Goal: Task Accomplishment & Management: Complete application form

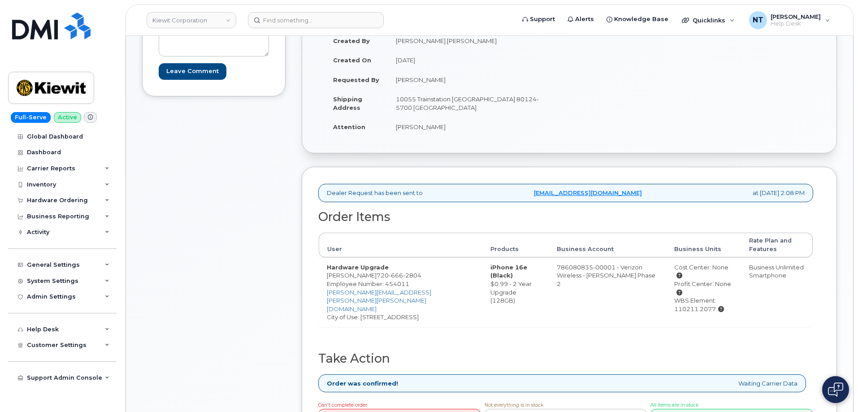
scroll to position [179, 0]
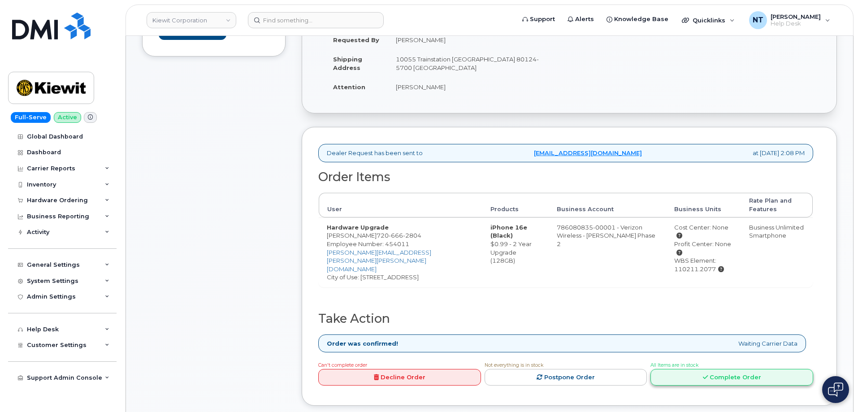
click at [743, 369] on link "Complete Order" at bounding box center [732, 377] width 163 height 17
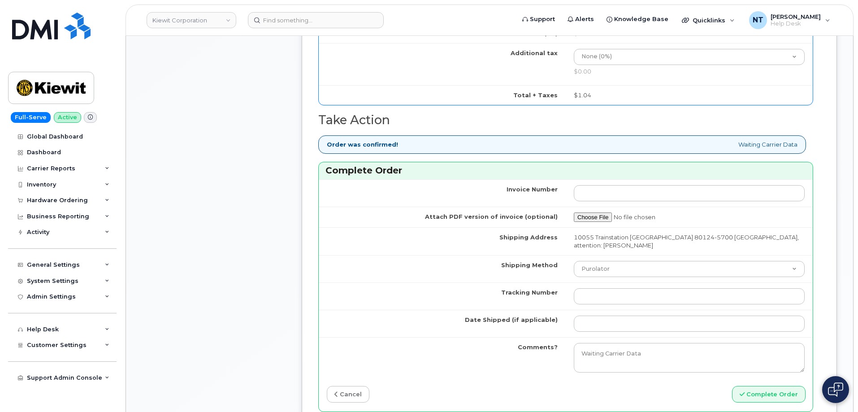
scroll to position [673, 0]
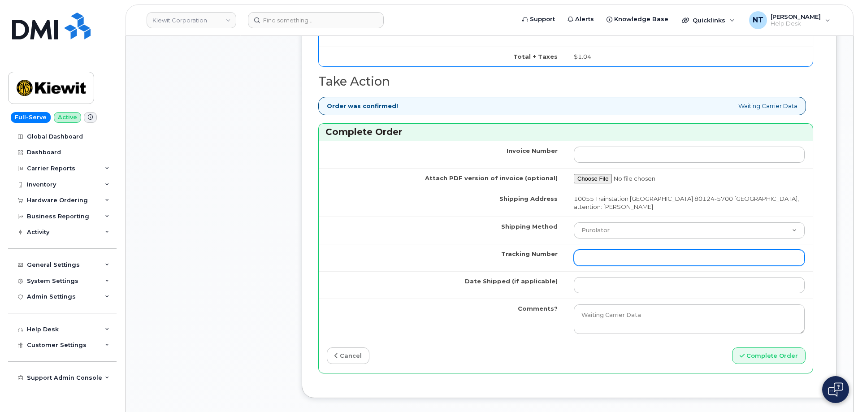
click at [619, 256] on input "Tracking Number" at bounding box center [689, 258] width 231 height 16
paste input "444401113191"
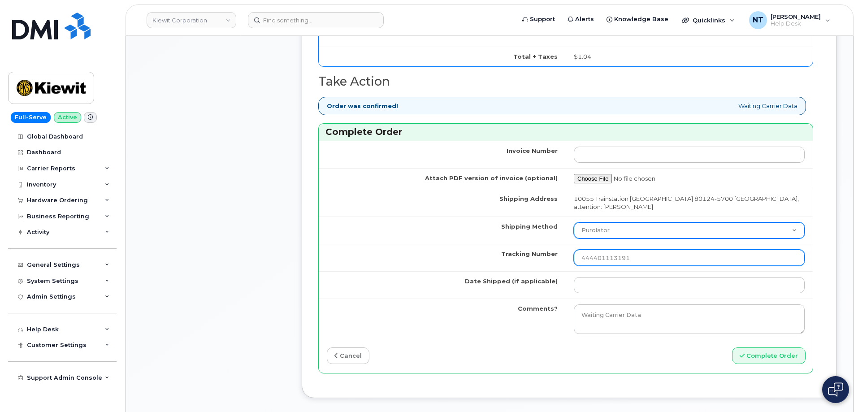
type input "444401113191"
click at [623, 223] on select "Purolator UPS FedEx Canada Post Courier Other Drop Off Pick Up" at bounding box center [689, 230] width 231 height 16
select select "FedEx"
click at [574, 222] on select "Purolator UPS FedEx Canada Post Courier Other Drop Off Pick Up" at bounding box center [689, 230] width 231 height 16
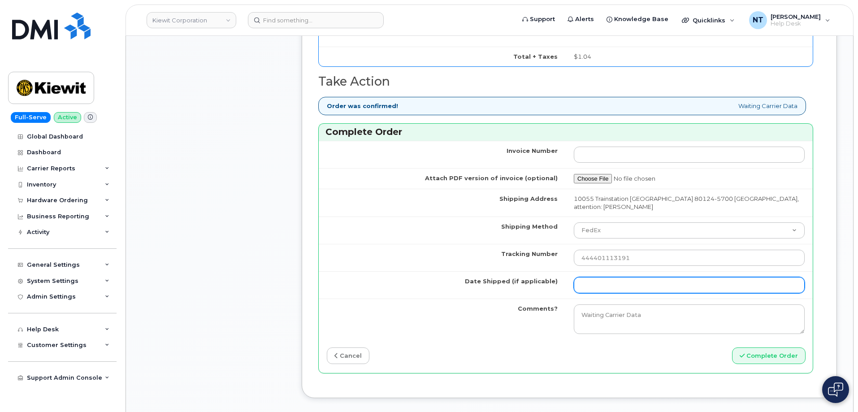
click at [614, 277] on input "Date Shipped (if applicable)" at bounding box center [689, 285] width 231 height 16
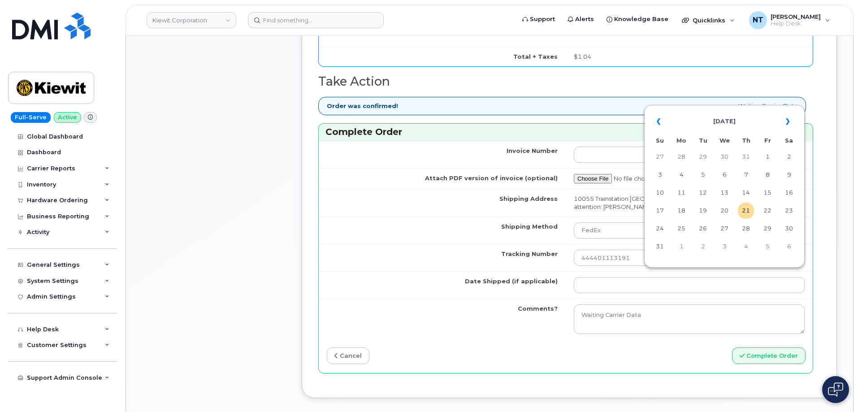
click at [746, 211] on td "21" at bounding box center [746, 211] width 16 height 16
type input "[DATE]"
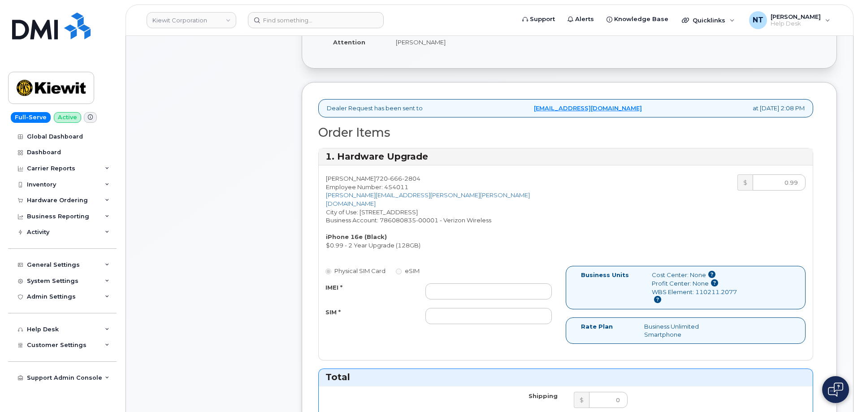
scroll to position [269, 0]
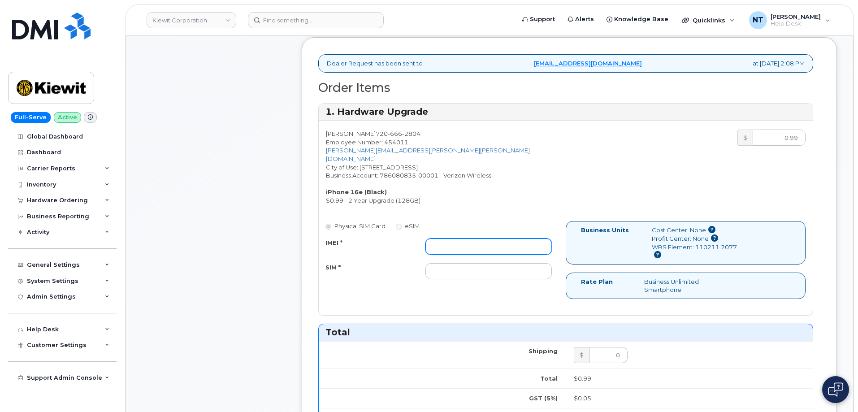
click at [497, 239] on input "IMEI *" at bounding box center [489, 247] width 126 height 16
paste input "350304978426924"
type input "350304978426924"
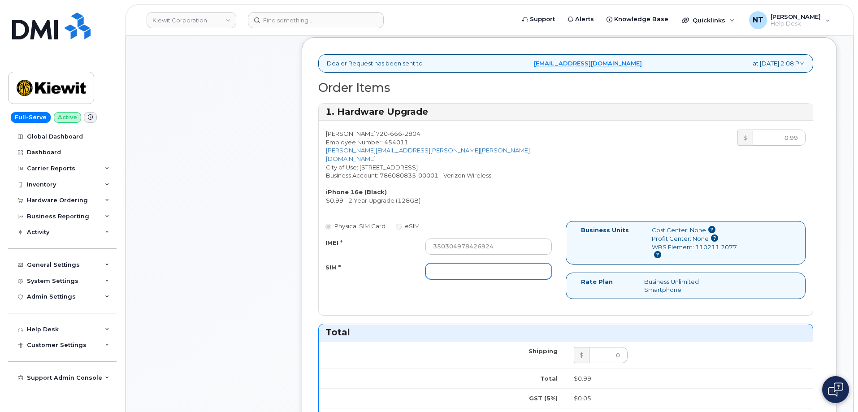
click at [469, 264] on input "SIM *" at bounding box center [489, 271] width 126 height 16
paste input "89043052010008889625002667368682"
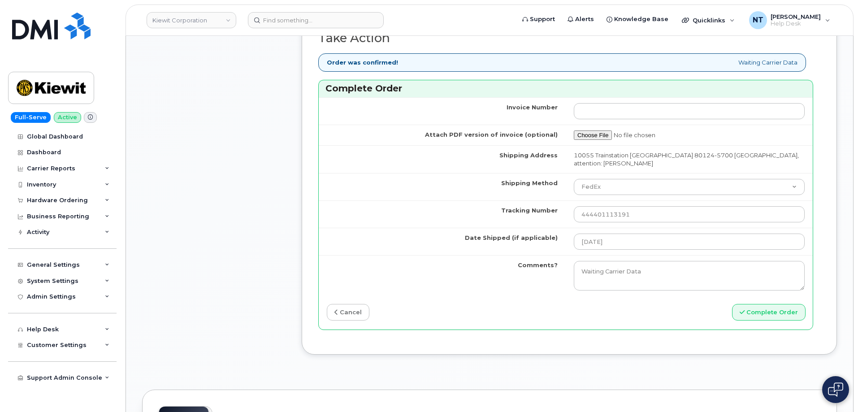
scroll to position [717, 0]
type input "89043052010008889625002667368682"
click at [785, 303] on button "Complete Order" at bounding box center [769, 311] width 74 height 17
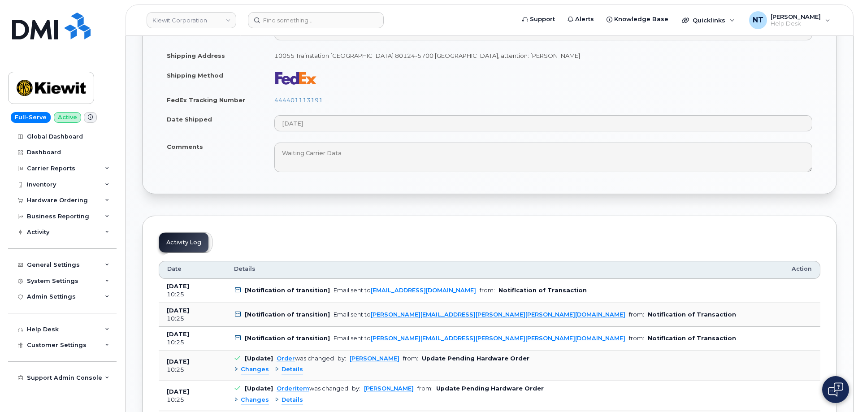
scroll to position [404, 0]
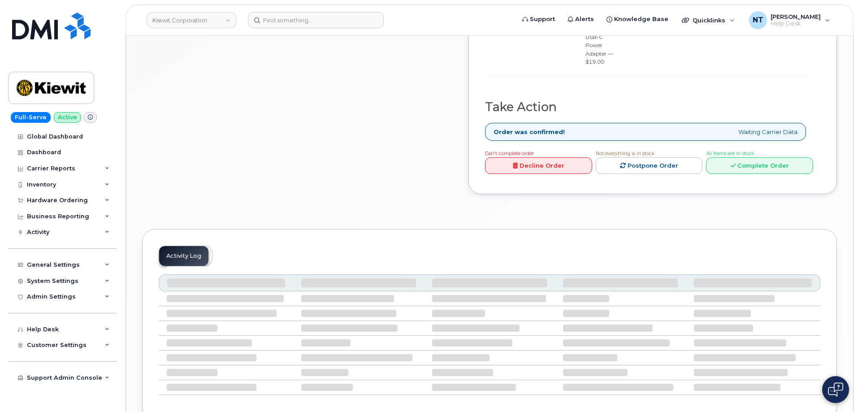
scroll to position [493, 0]
click at [775, 173] on link "Complete Order" at bounding box center [759, 164] width 107 height 17
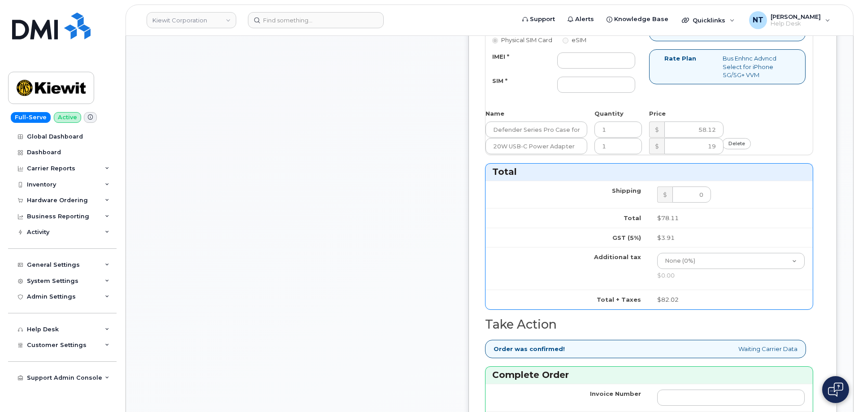
scroll to position [359, 0]
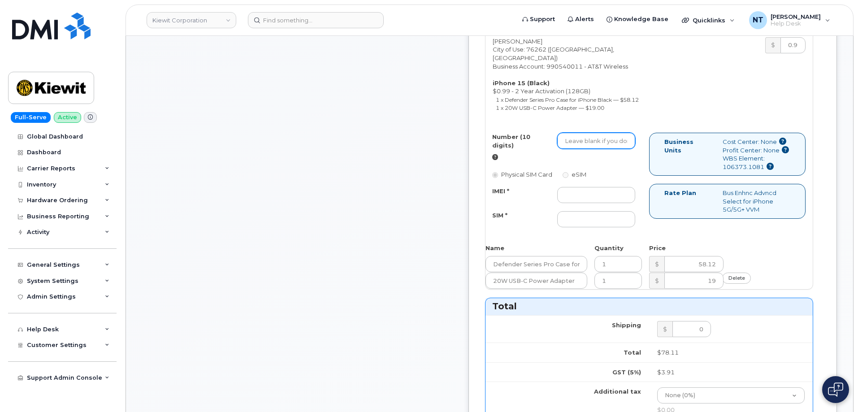
click at [626, 149] on input "Number (10 digits)" at bounding box center [596, 141] width 78 height 16
paste input "945-300-8392"
click at [635, 149] on input "945-300-8392" at bounding box center [596, 141] width 78 height 16
drag, startPoint x: 621, startPoint y: 183, endPoint x: 633, endPoint y: 183, distance: 11.7
click at [633, 149] on input "9453008392" at bounding box center [596, 141] width 78 height 16
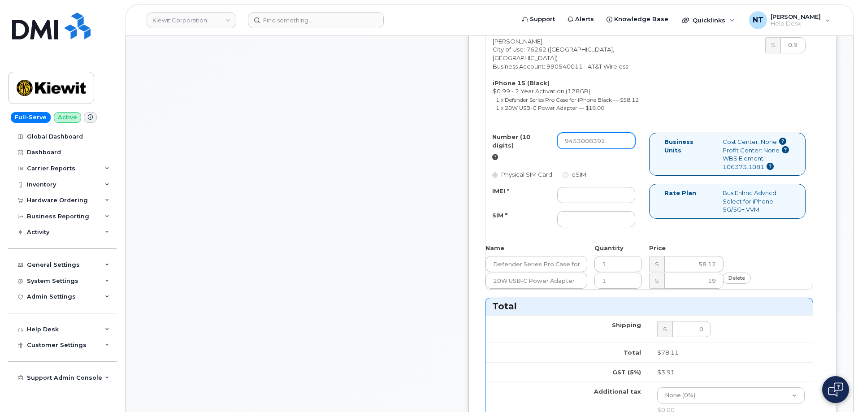
type input "9453008392"
click at [621, 203] on input "IMEI *" at bounding box center [596, 195] width 78 height 16
paste input "350447833811523"
type input "350447833811523"
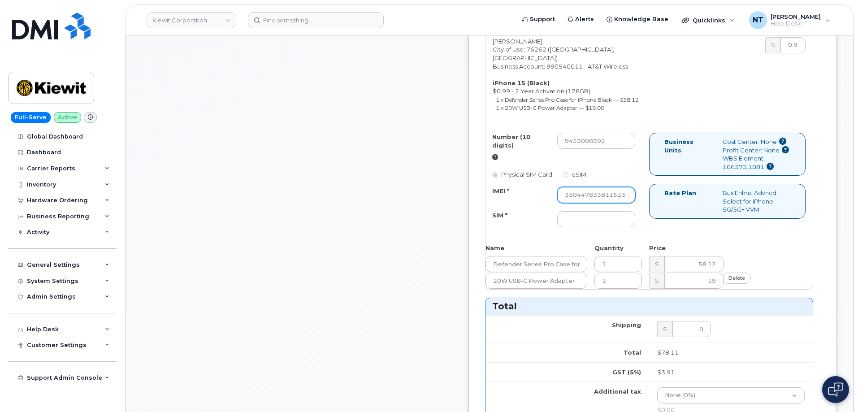
scroll to position [0, 0]
click at [635, 227] on input "SIM *" at bounding box center [596, 219] width 78 height 16
paste input "89049032007208888900180939474118"
type input "89049032007208888900180939474118"
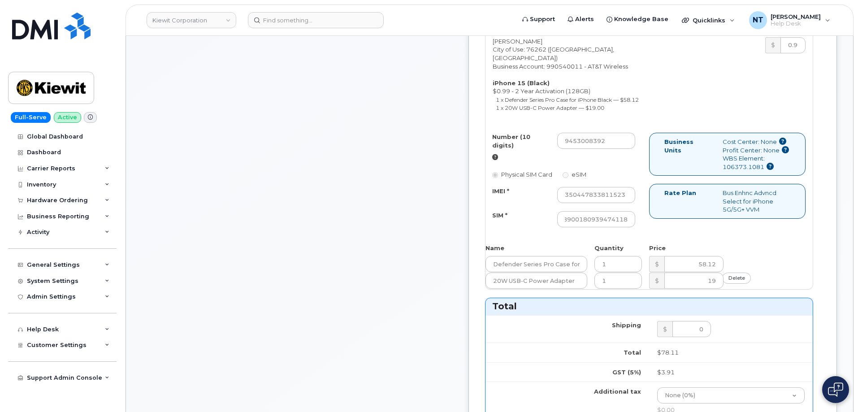
scroll to position [0, 0]
click at [452, 270] on div "Comments jhelwagen@dminc.com Thank you for placing your order We'll send you an…" at bounding box center [297, 279] width 310 height 1019
drag, startPoint x: 628, startPoint y: 256, endPoint x: 674, endPoint y: 266, distance: 46.4
click at [649, 236] on div "Number (10 digits) 9453008392 Physical SIM Card eSIM IMEI * 350447833811523 SIM…" at bounding box center [568, 184] width 164 height 103
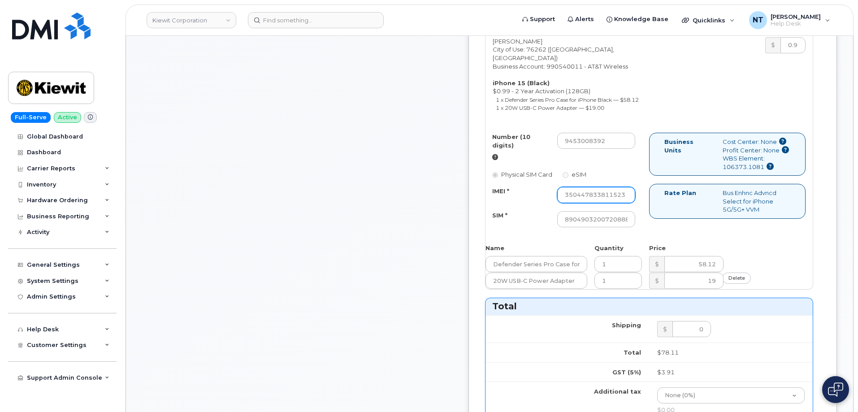
scroll to position [0, 13]
drag, startPoint x: 635, startPoint y: 236, endPoint x: 688, endPoint y: 240, distance: 53.1
click at [688, 236] on div "Number (10 digits) 9453008392 Physical SIM Card eSIM IMEI * 350447833811523 SIM…" at bounding box center [649, 184] width 327 height 103
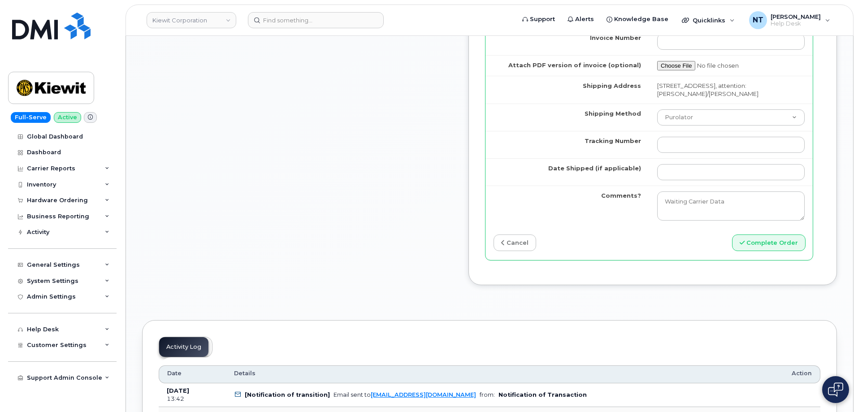
scroll to position [852, 0]
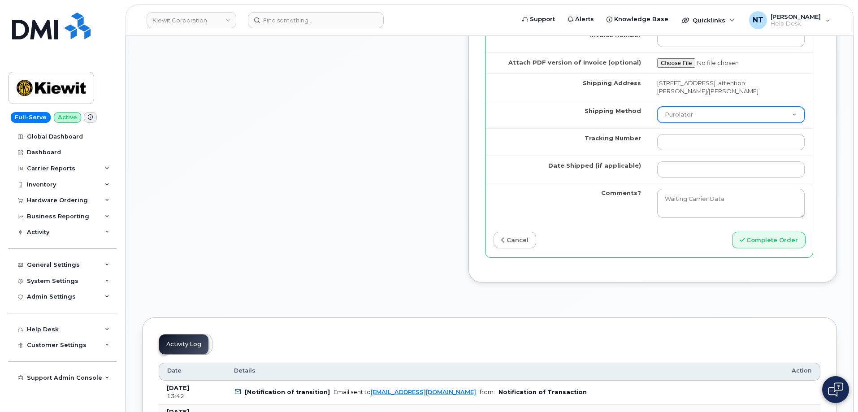
click at [725, 123] on select "Purolator UPS FedEx Canada Post Courier Other Drop Off Pick Up" at bounding box center [731, 115] width 148 height 16
select select "FedEx"
click at [666, 123] on select "Purolator UPS FedEx Canada Post Courier Other Drop Off Pick Up" at bounding box center [731, 115] width 148 height 16
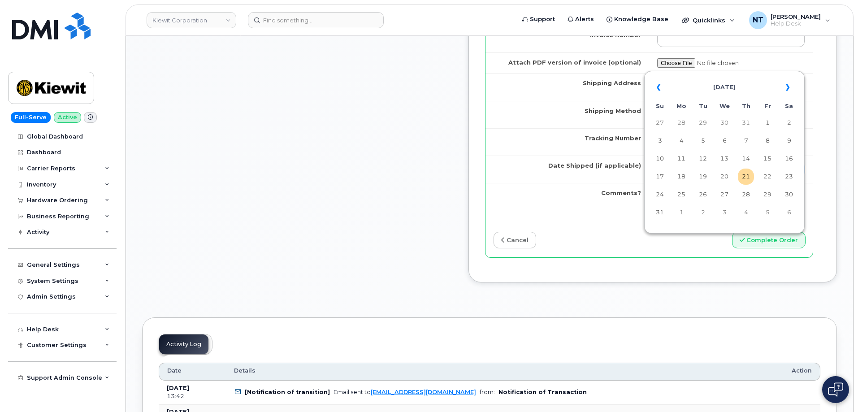
click at [690, 178] on input "Date Shipped (if applicable)" at bounding box center [731, 169] width 148 height 16
click at [747, 178] on td "21" at bounding box center [746, 177] width 16 height 16
type input "[DATE]"
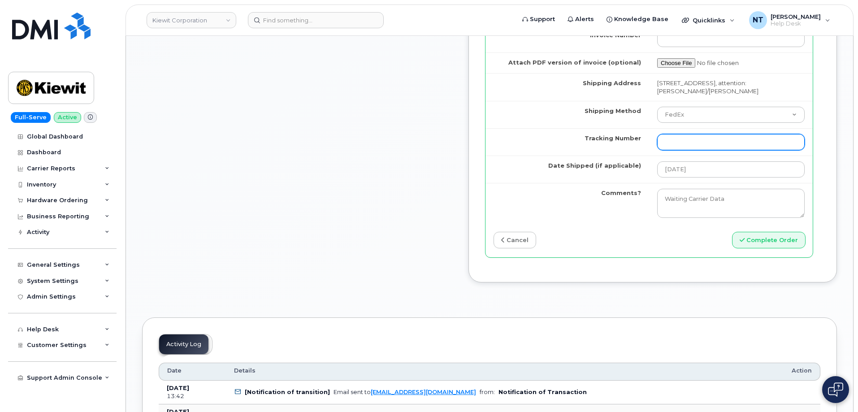
click at [699, 150] on input "Tracking Number" at bounding box center [731, 142] width 148 height 16
paste input "444401113217"
type input "444401113217"
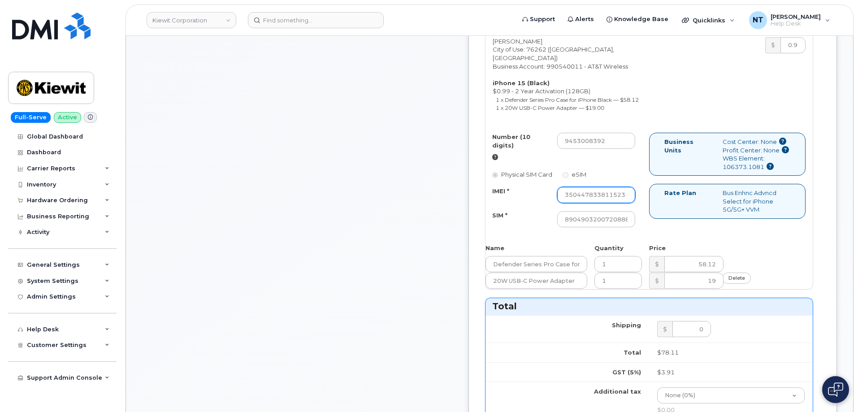
scroll to position [0, 13]
drag, startPoint x: 650, startPoint y: 240, endPoint x: 694, endPoint y: 241, distance: 44.0
click at [694, 236] on div "Number (10 digits) 9453008392 Physical SIM Card eSIM IMEI * 350447833811523 SIM…" at bounding box center [649, 184] width 327 height 103
drag, startPoint x: 650, startPoint y: 263, endPoint x: 685, endPoint y: 265, distance: 34.6
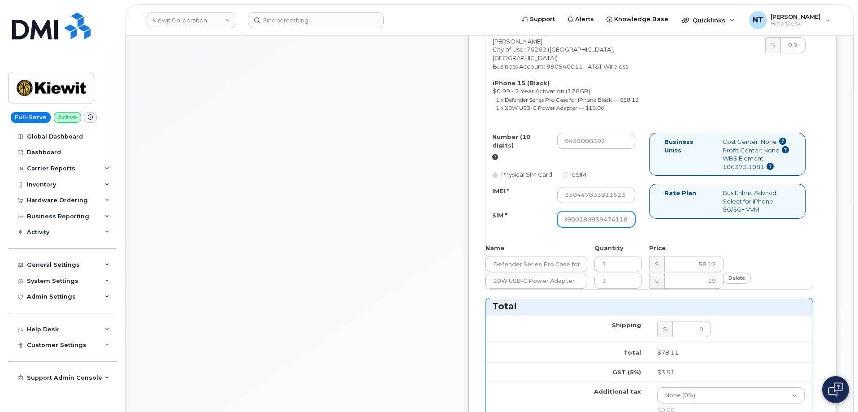
click at [685, 236] on div "Number (10 digits) 9453008392 Physical SIM Card eSIM IMEI * 350447833811523 SIM…" at bounding box center [649, 184] width 327 height 103
drag, startPoint x: 621, startPoint y: 184, endPoint x: 632, endPoint y: 185, distance: 10.4
click at [632, 149] on input "9453008392" at bounding box center [596, 141] width 78 height 16
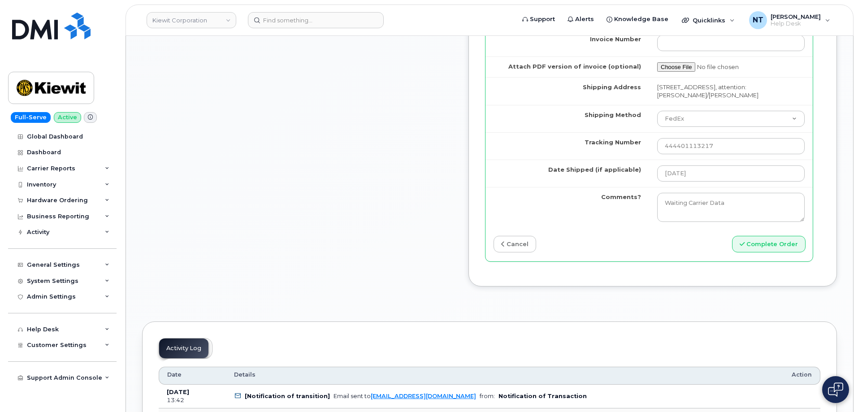
scroll to position [852, 0]
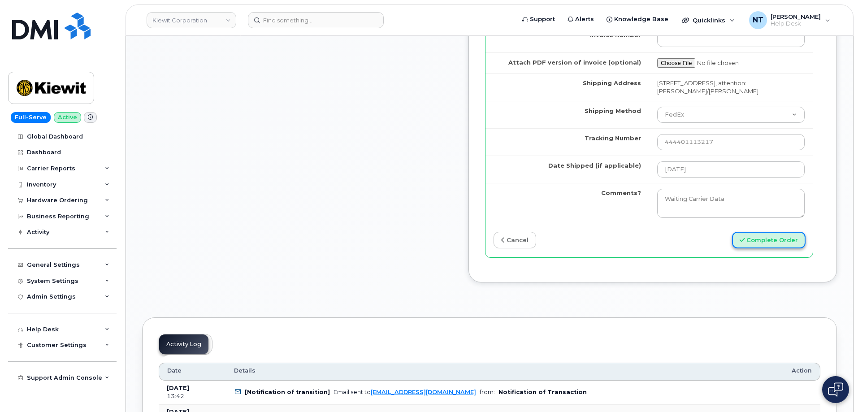
click at [766, 248] on button "Complete Order" at bounding box center [769, 240] width 74 height 17
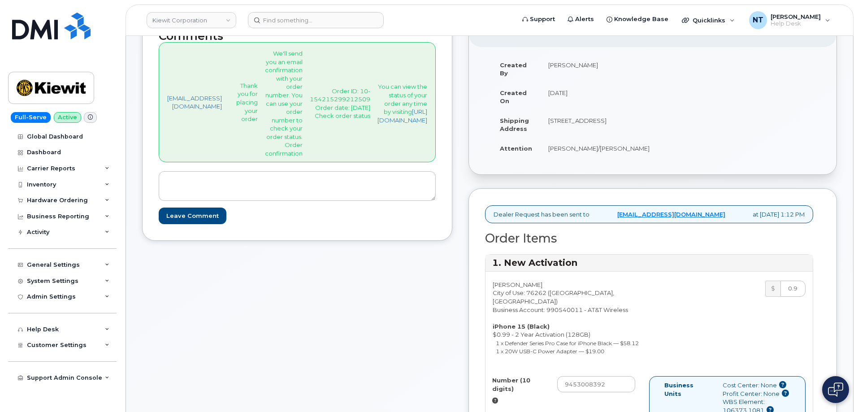
scroll to position [0, 0]
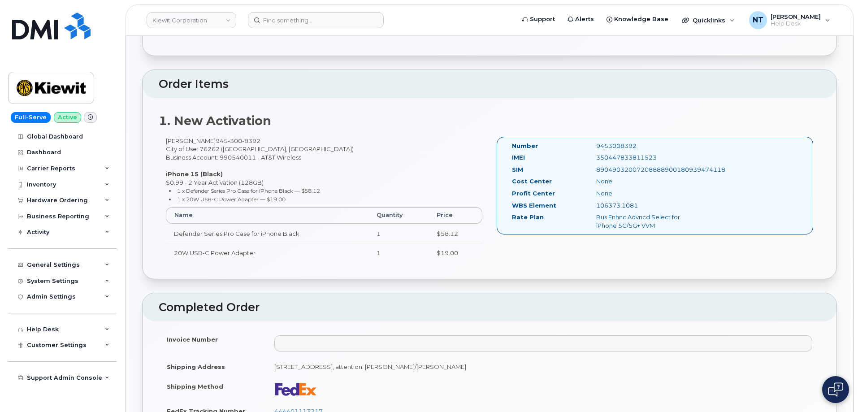
scroll to position [224, 0]
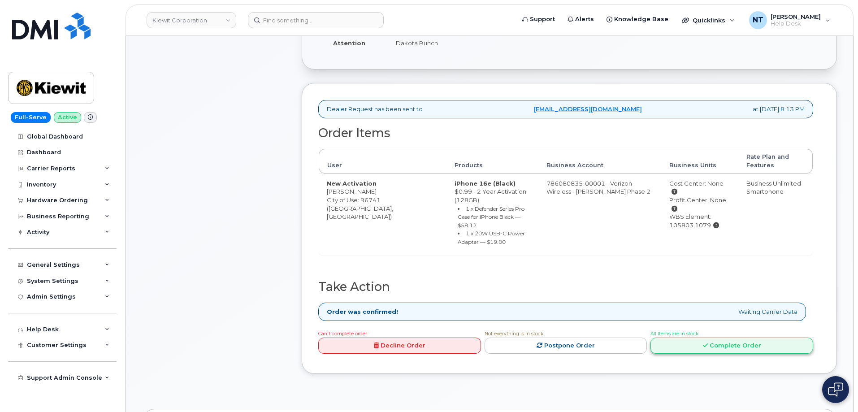
scroll to position [224, 0]
click at [746, 337] on link "Complete Order" at bounding box center [732, 345] width 163 height 17
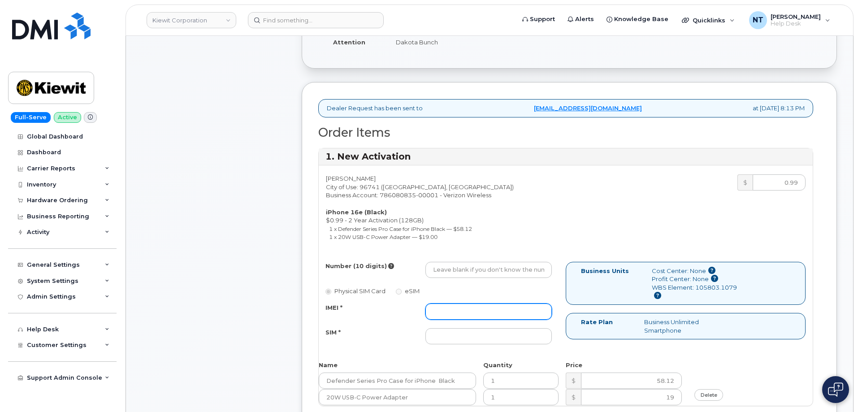
click at [455, 317] on input "IMEI *" at bounding box center [489, 312] width 126 height 16
paste input "350304978424911"
type input "350304978424911"
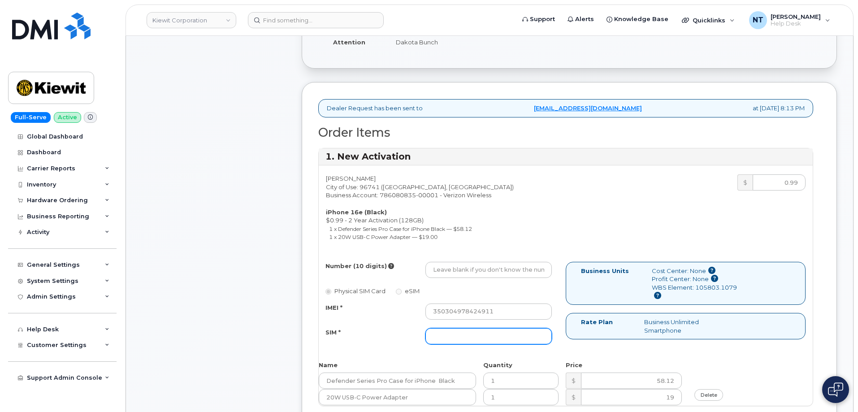
click at [503, 335] on input "SIM *" at bounding box center [489, 336] width 126 height 16
paste input "89043052010008889625002626980404"
type input "89043052010008889625002626980404"
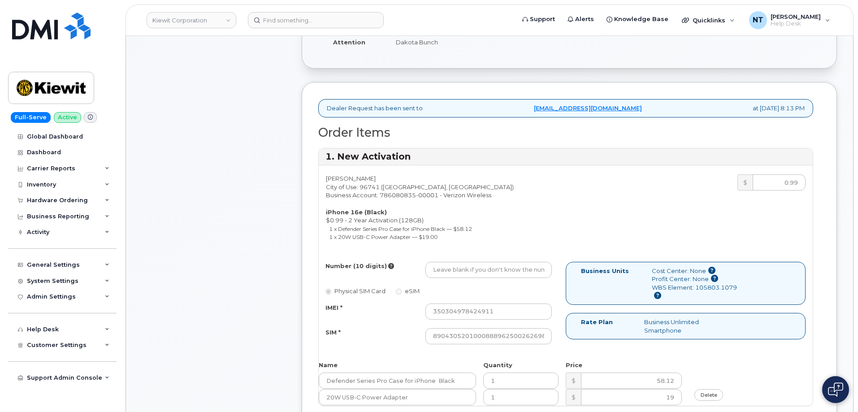
click at [476, 280] on div "Number (10 digits) Physical SIM Card eSIM IMEI * 350304978424911 SIM * 89043052…" at bounding box center [442, 307] width 247 height 91
click at [473, 276] on input "Number (10 digits)" at bounding box center [489, 270] width 126 height 16
paste input "227-225-3225"
click at [461, 273] on input "227-225-3225" at bounding box center [489, 270] width 126 height 16
drag, startPoint x: 446, startPoint y: 270, endPoint x: 457, endPoint y: 272, distance: 11.4
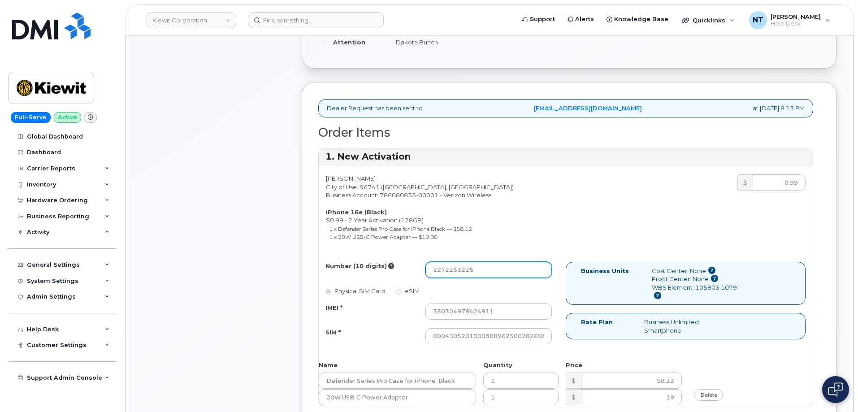
click at [457, 272] on input "2272253225" at bounding box center [489, 270] width 126 height 16
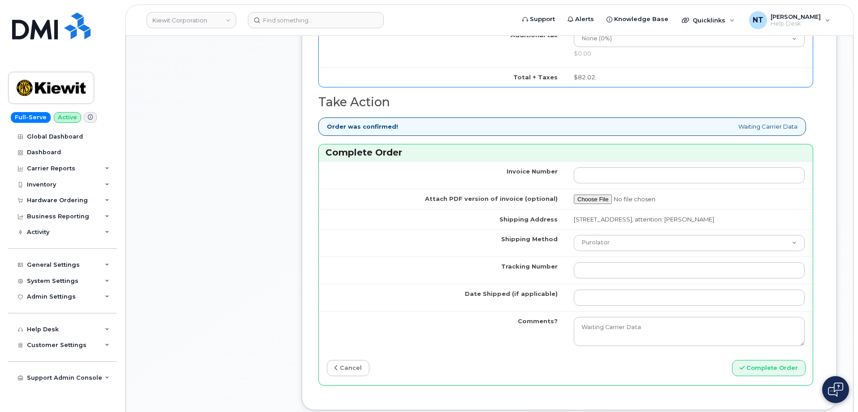
scroll to position [717, 0]
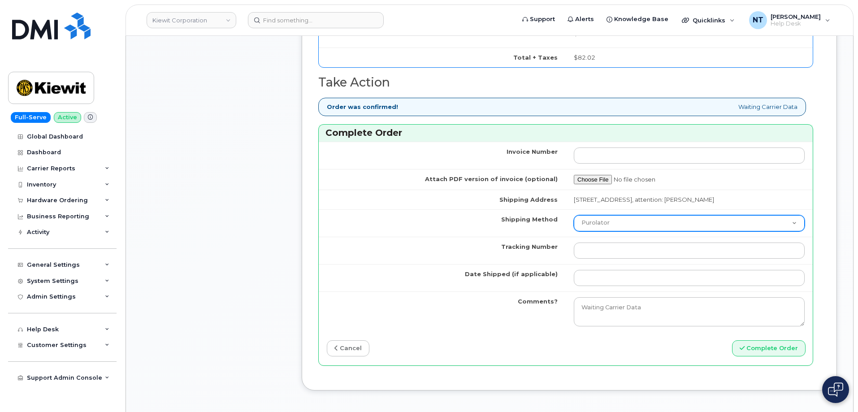
type input "2272253225"
click at [617, 222] on select "Purolator UPS FedEx Canada Post Courier Other Drop Off Pick Up" at bounding box center [689, 223] width 231 height 16
select select "FedEx"
click at [574, 215] on select "Purolator UPS FedEx Canada Post Courier Other Drop Off Pick Up" at bounding box center [689, 223] width 231 height 16
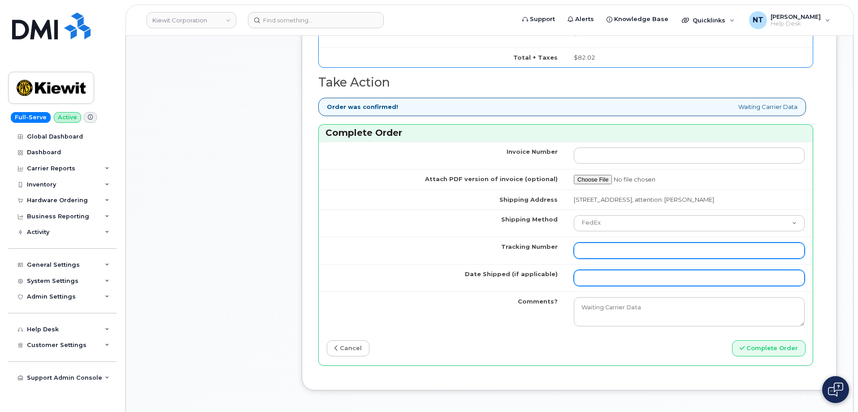
drag, startPoint x: 613, startPoint y: 258, endPoint x: 613, endPoint y: 270, distance: 12.1
click at [613, 258] on input "Tracking Number" at bounding box center [689, 251] width 231 height 16
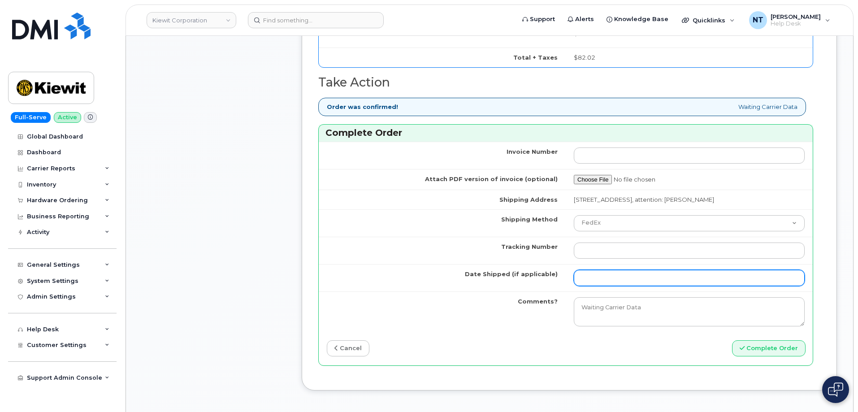
drag, startPoint x: 614, startPoint y: 286, endPoint x: 601, endPoint y: 281, distance: 13.7
click at [613, 286] on td at bounding box center [689, 277] width 247 height 27
click at [598, 279] on input "Date Shipped (if applicable)" at bounding box center [689, 278] width 231 height 16
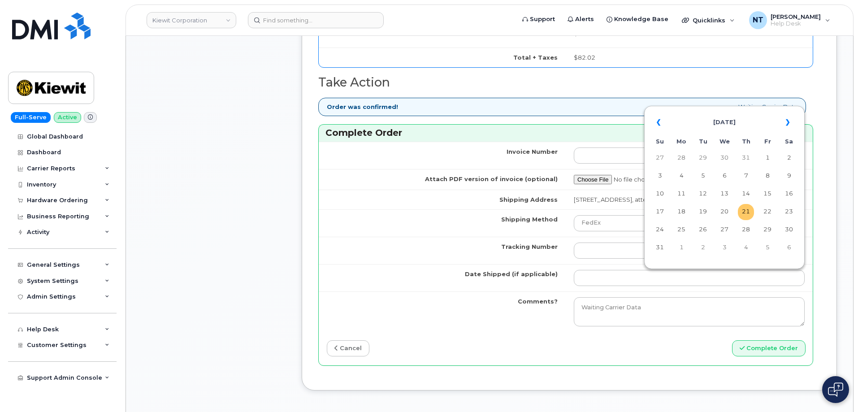
click at [743, 212] on td "21" at bounding box center [746, 212] width 16 height 16
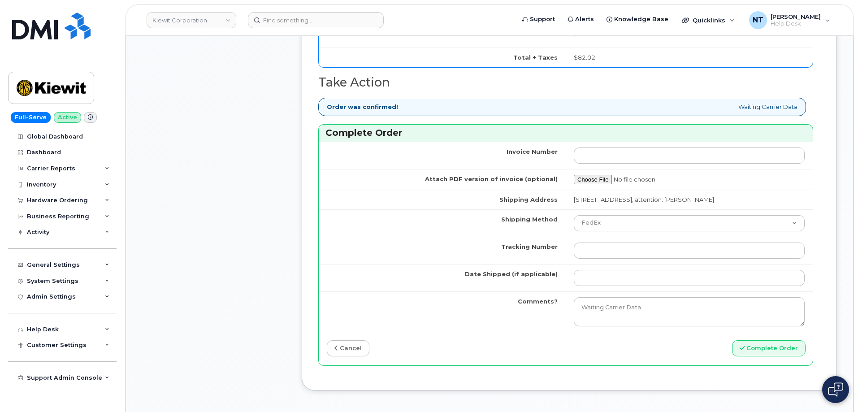
type input "[DATE]"
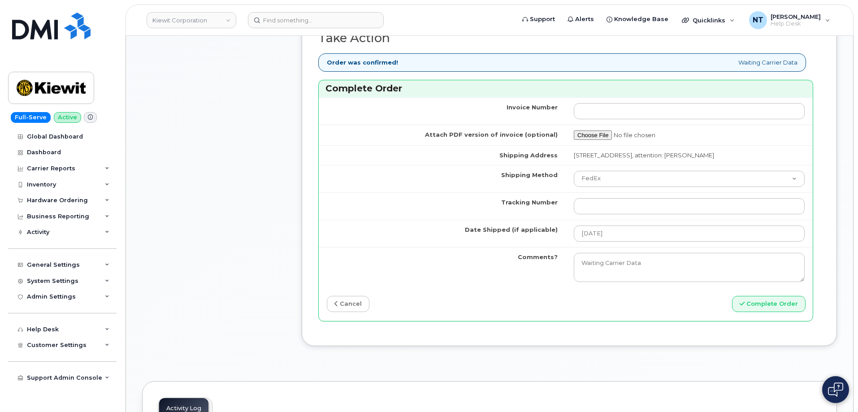
scroll to position [762, 0]
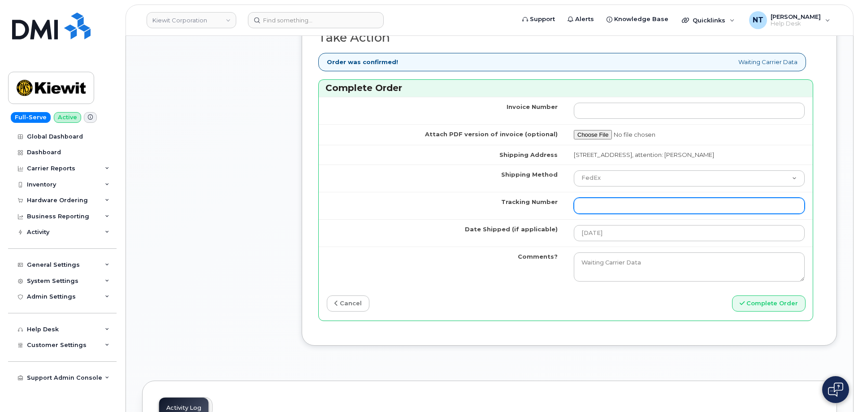
click at [600, 206] on input "Tracking Number" at bounding box center [689, 206] width 231 height 16
paste input "444401113228"
type input "444401113228"
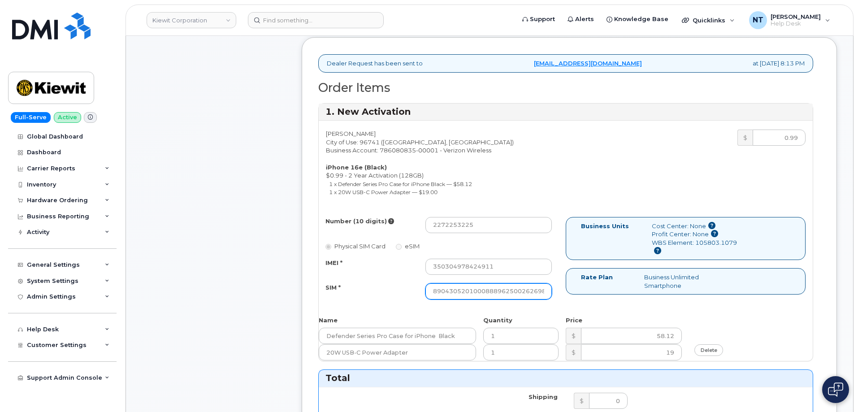
scroll to position [0, 17]
drag, startPoint x: 531, startPoint y: 298, endPoint x: 565, endPoint y: 298, distance: 33.6
click at [565, 298] on div "Number (10 digits) 2272253225 Physical SIM Card eSIM IMEI * 350304978424911 SIM…" at bounding box center [442, 262] width 247 height 91
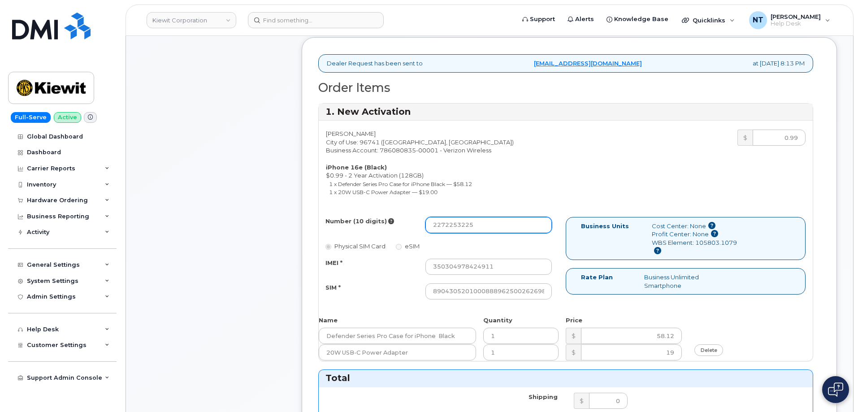
drag, startPoint x: 445, startPoint y: 230, endPoint x: 457, endPoint y: 232, distance: 11.9
click at [457, 232] on input "2272253225" at bounding box center [489, 225] width 126 height 16
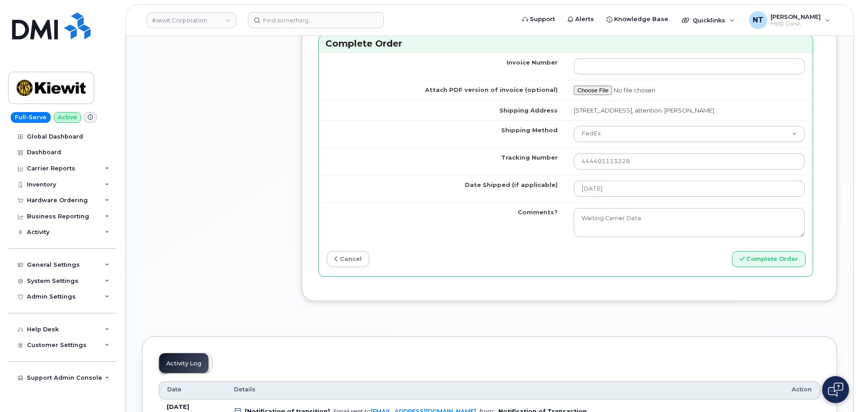
scroll to position [807, 0]
click at [773, 261] on button "Complete Order" at bounding box center [769, 259] width 74 height 17
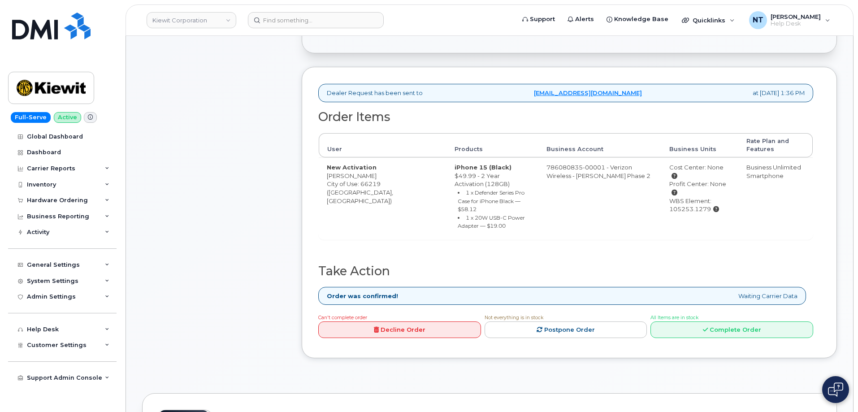
scroll to position [224, 0]
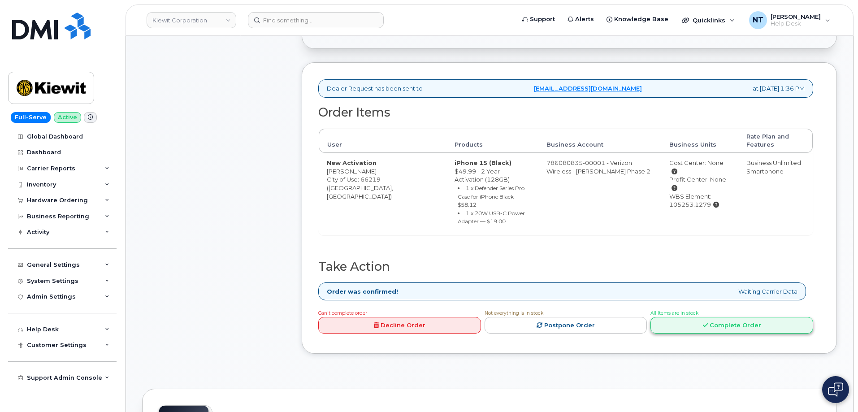
click at [736, 317] on link "Complete Order" at bounding box center [732, 325] width 163 height 17
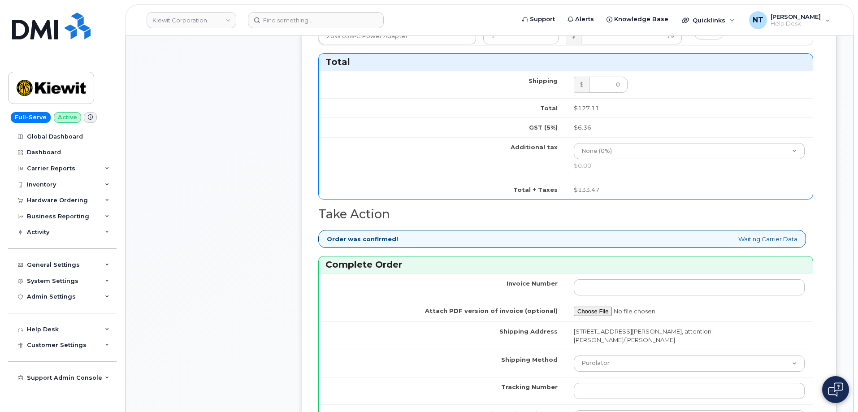
scroll to position [673, 0]
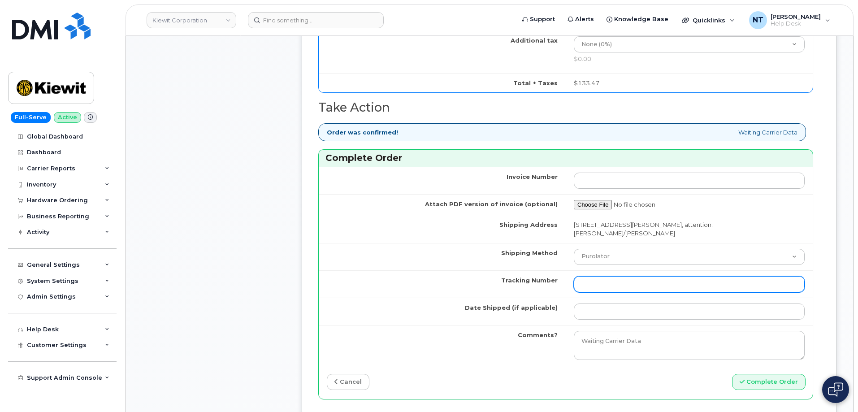
click at [613, 285] on input "Tracking Number" at bounding box center [689, 284] width 231 height 16
paste input "444401113239"
type input "444401113239"
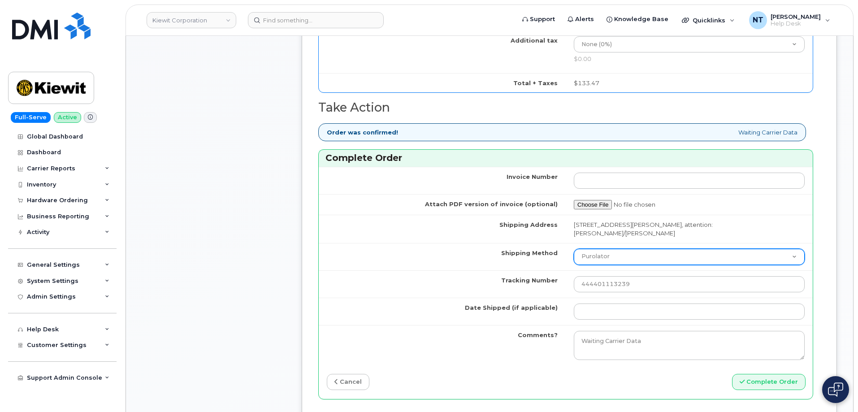
drag, startPoint x: 598, startPoint y: 256, endPoint x: 605, endPoint y: 261, distance: 9.0
click at [598, 256] on select "Purolator UPS FedEx Canada Post Courier Other Drop Off Pick Up" at bounding box center [689, 257] width 231 height 16
select select "FedEx"
click at [574, 249] on select "Purolator UPS FedEx Canada Post Courier Other Drop Off Pick Up" at bounding box center [689, 257] width 231 height 16
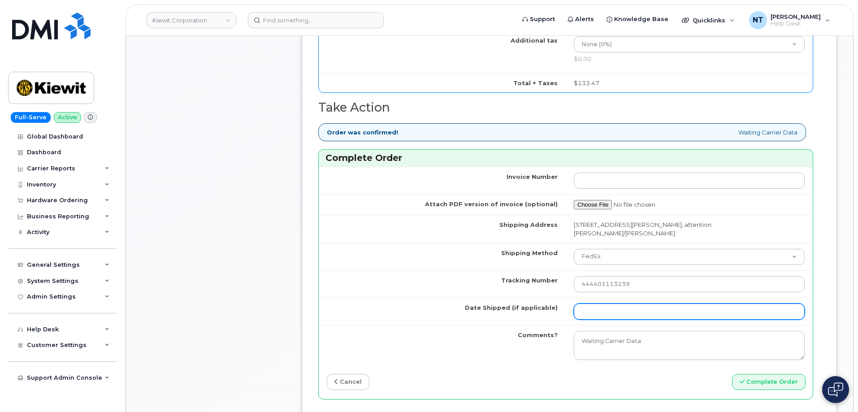
drag, startPoint x: 606, startPoint y: 311, endPoint x: 612, endPoint y: 312, distance: 6.3
click at [606, 311] on input "Date Shipped (if applicable)" at bounding box center [689, 312] width 231 height 16
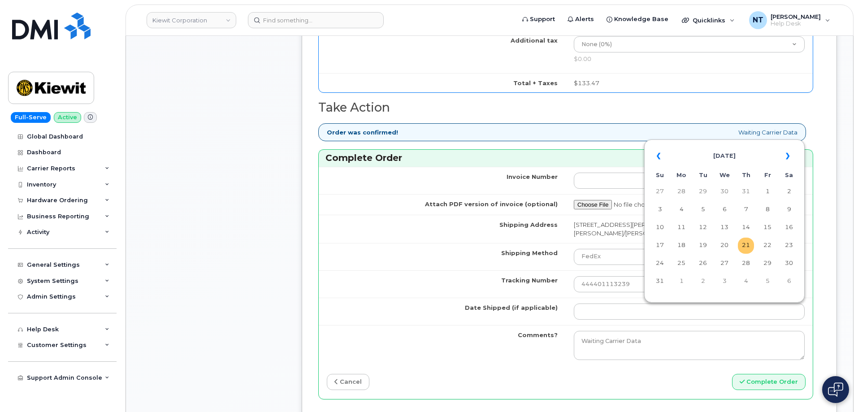
click at [745, 246] on td "21" at bounding box center [746, 246] width 16 height 16
type input "[DATE]"
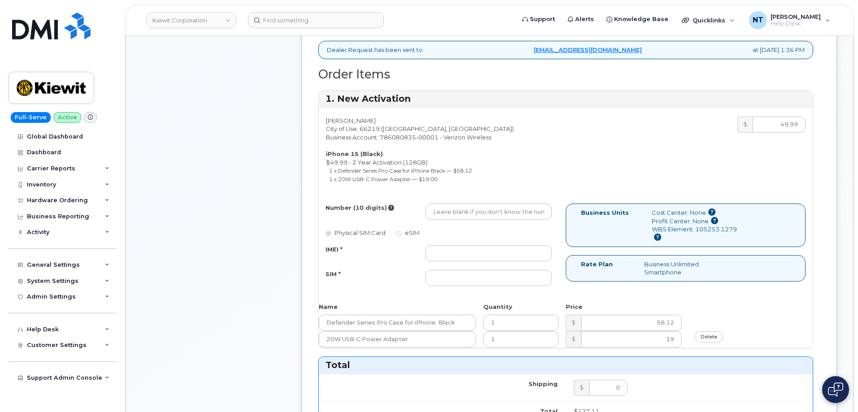
scroll to position [314, 0]
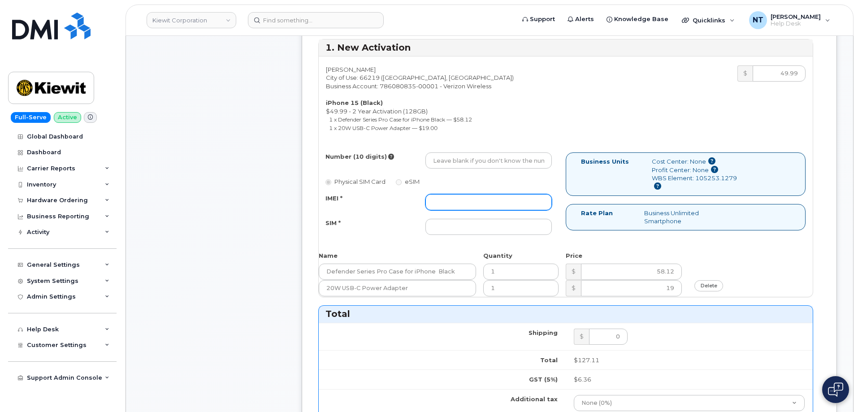
click at [495, 200] on input "IMEI *" at bounding box center [489, 202] width 126 height 16
paste input "355135956508886"
type input "355135956508886"
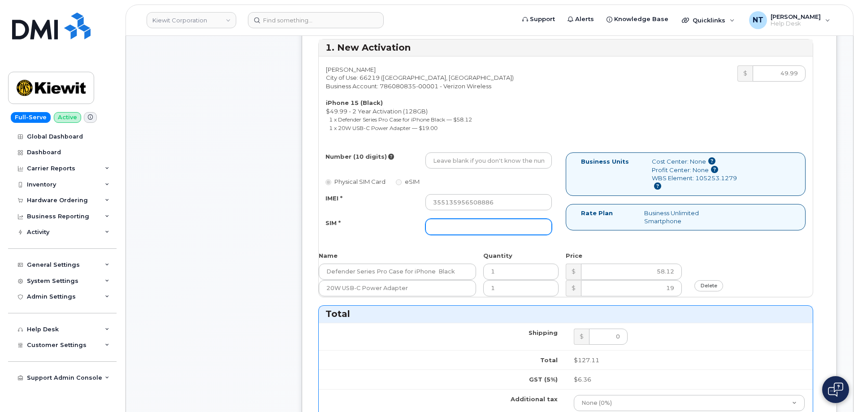
click at [467, 222] on input "SIM *" at bounding box center [489, 227] width 126 height 16
paste input "89049032007208888800192861475190"
type input "89049032007208888800192861475190"
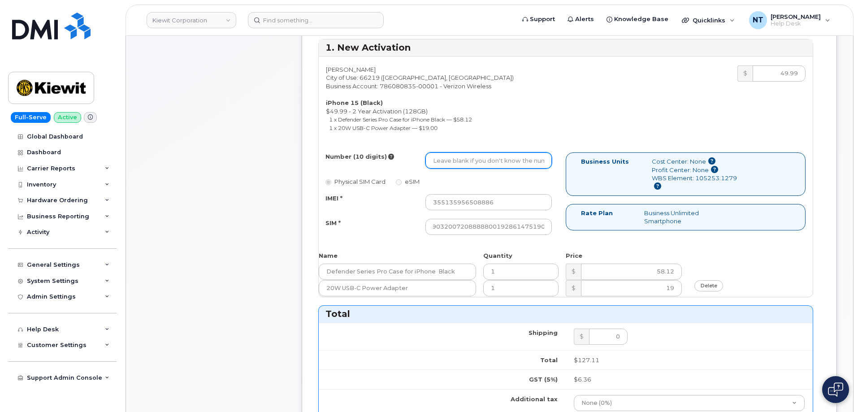
drag, startPoint x: 491, startPoint y: 160, endPoint x: 464, endPoint y: 150, distance: 29.1
click at [491, 160] on input "Number (10 digits)" at bounding box center [489, 160] width 126 height 16
click at [472, 165] on input "Number (10 digits)" at bounding box center [489, 160] width 126 height 16
paste input "913-385-1974"
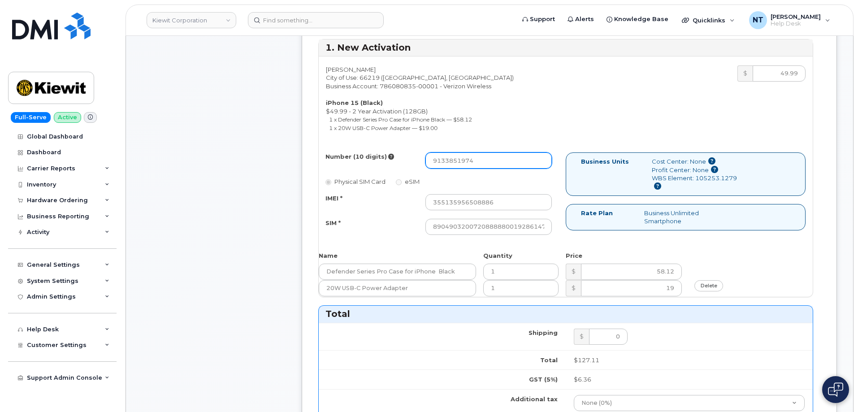
drag, startPoint x: 445, startPoint y: 161, endPoint x: 456, endPoint y: 164, distance: 11.5
click at [456, 164] on input "9133851974" at bounding box center [489, 160] width 126 height 16
type input "9133851974"
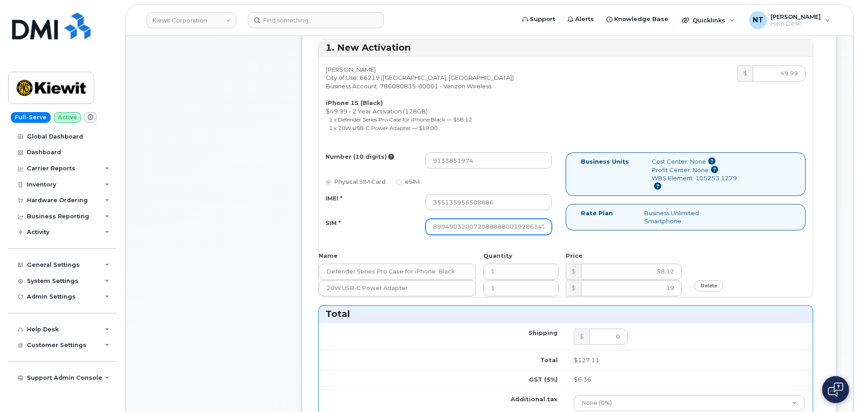
scroll to position [0, 17]
drag, startPoint x: 509, startPoint y: 227, endPoint x: 593, endPoint y: 232, distance: 84.0
click at [593, 232] on div "Number (10 digits) 9133851974 Physical SIM Card eSIM IMEI * 355135956508886 SIM…" at bounding box center [566, 197] width 494 height 91
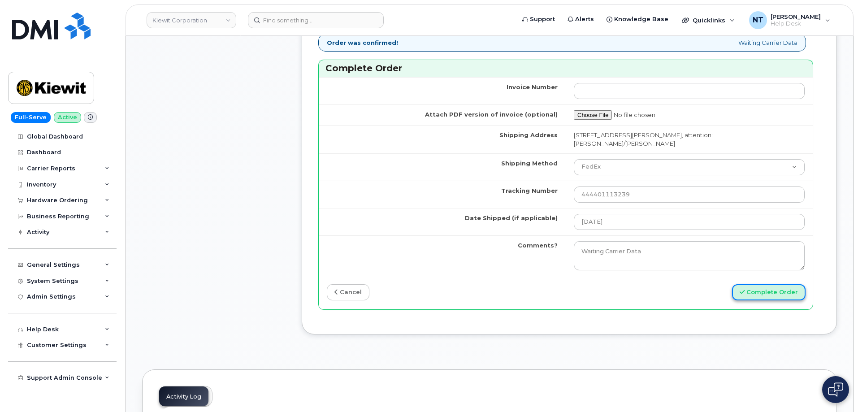
scroll to position [0, 0]
click at [766, 293] on button "Complete Order" at bounding box center [769, 292] width 74 height 17
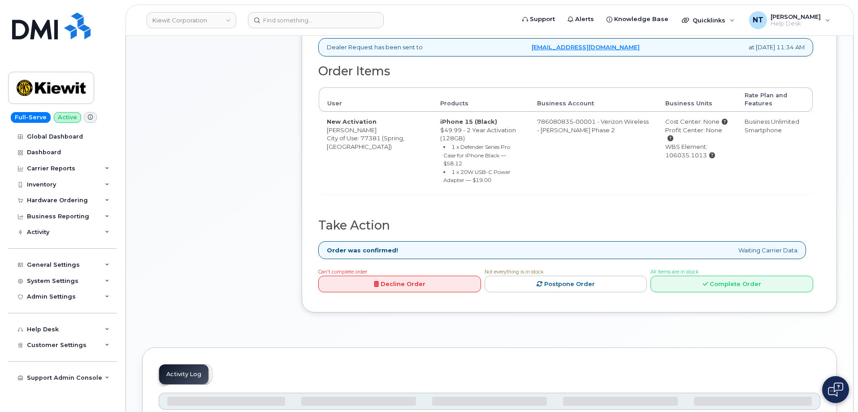
scroll to position [269, 0]
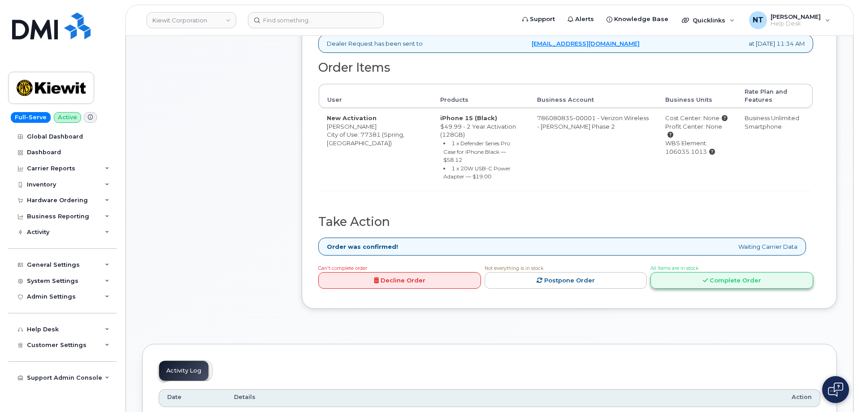
click at [735, 272] on link "Complete Order" at bounding box center [732, 280] width 163 height 17
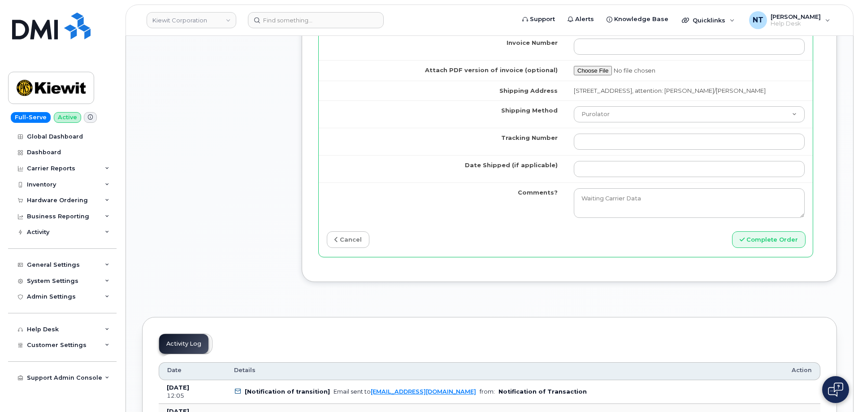
scroll to position [807, 0]
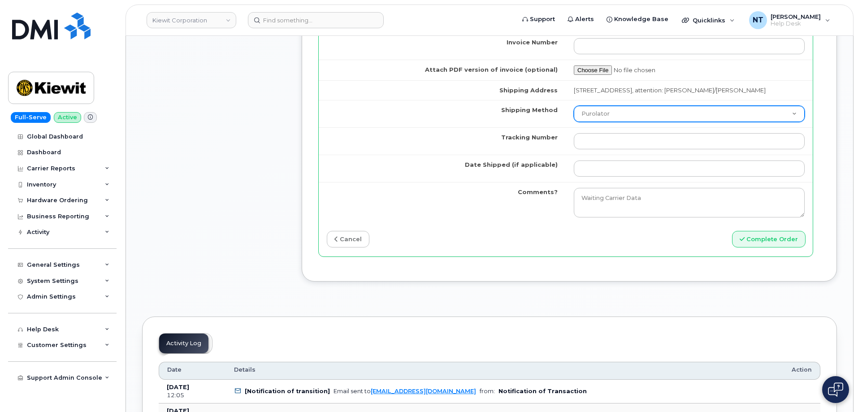
click at [672, 117] on select "Purolator UPS FedEx Canada Post Courier Other Drop Off Pick Up" at bounding box center [689, 114] width 231 height 16
select select "FedEx"
click at [574, 114] on select "Purolator UPS FedEx Canada Post Courier Other Drop Off Pick Up" at bounding box center [689, 114] width 231 height 16
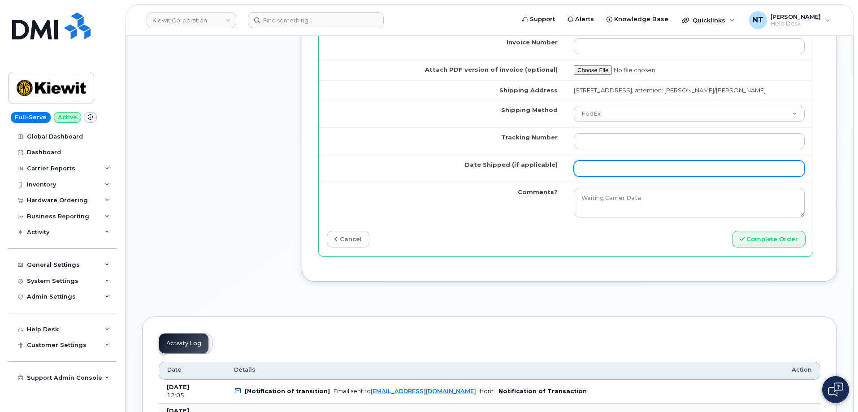
click at [608, 177] on input "Date Shipped (if applicable)" at bounding box center [689, 169] width 231 height 16
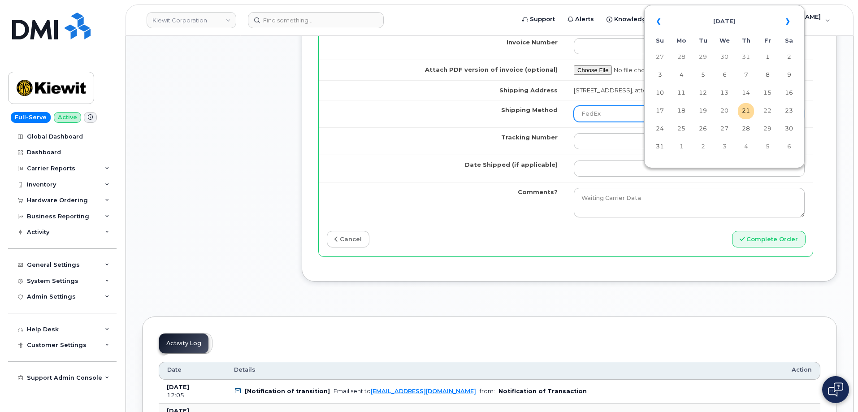
click at [747, 116] on td "21" at bounding box center [746, 111] width 16 height 16
type input "[DATE]"
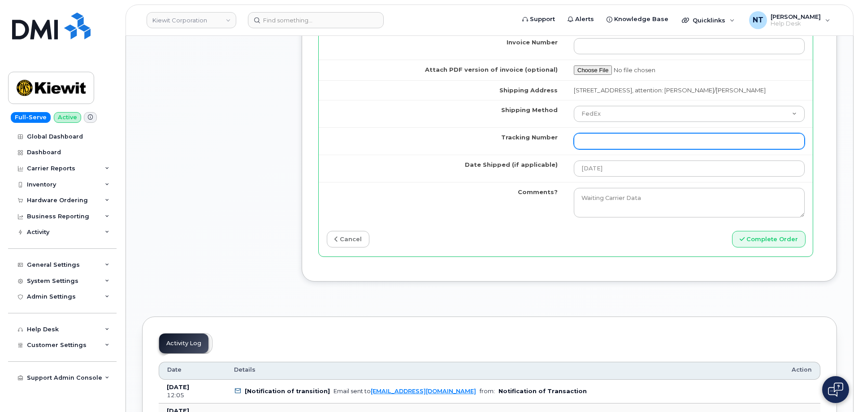
click at [629, 149] on input "Tracking Number" at bounding box center [689, 141] width 231 height 16
paste input "444401113239"
type input "444401113239"
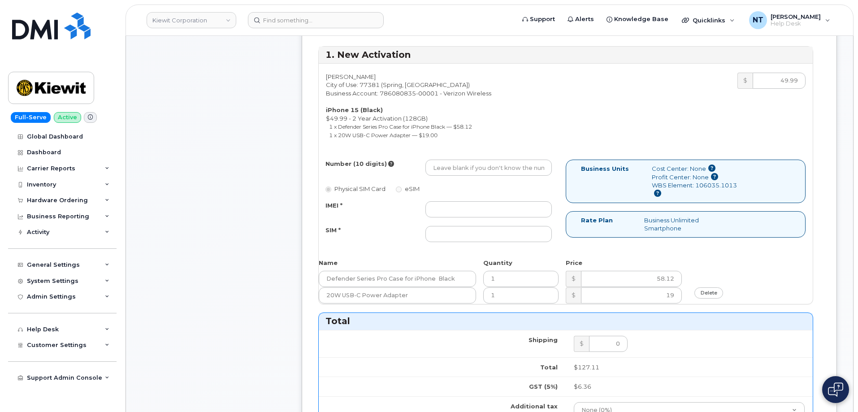
scroll to position [314, 0]
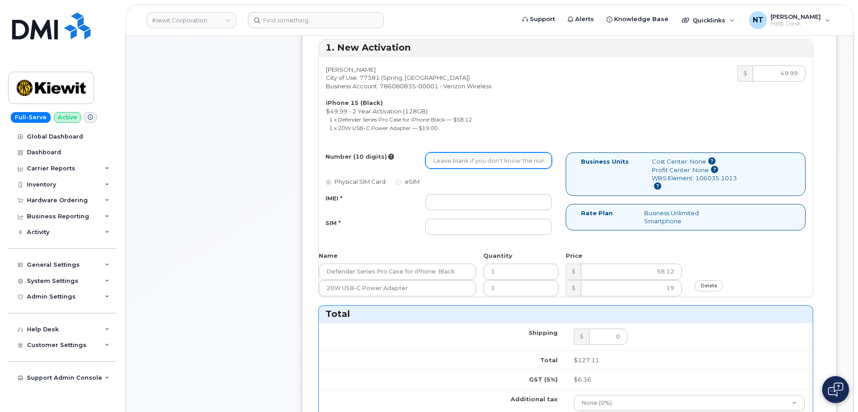
click at [492, 160] on input "Number (10 digits)" at bounding box center [489, 160] width 126 height 16
paste input "913-385-1974"
click at [464, 162] on input "913-385-1974" at bounding box center [489, 160] width 126 height 16
type input "9133851974"
drag, startPoint x: 447, startPoint y: 161, endPoint x: 456, endPoint y: 161, distance: 9.4
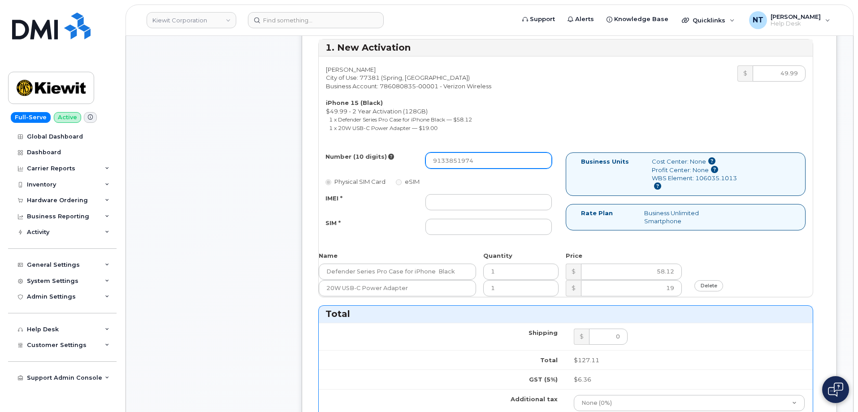
click at [456, 161] on input "9133851974" at bounding box center [489, 160] width 126 height 16
drag, startPoint x: 482, startPoint y: 157, endPoint x: 332, endPoint y: 153, distance: 150.3
click at [332, 153] on div "Number (10 digits) 9133851974" at bounding box center [439, 160] width 240 height 16
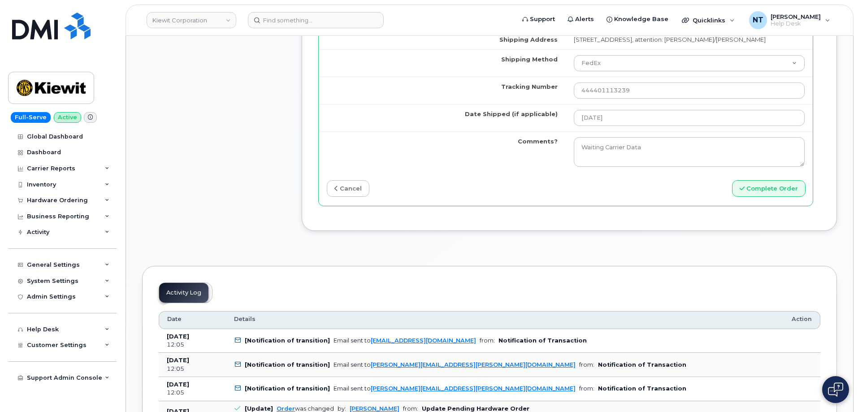
scroll to position [807, 0]
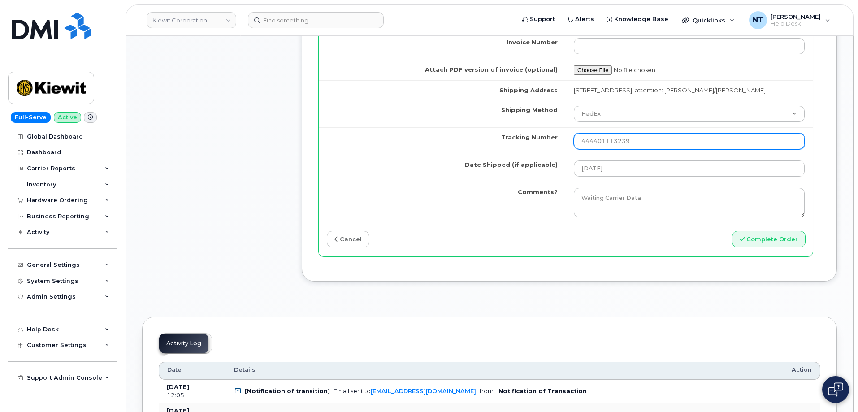
drag, startPoint x: 641, startPoint y: 150, endPoint x: 413, endPoint y: 159, distance: 228.0
click at [430, 150] on tr "Tracking Number 444401113239" at bounding box center [566, 140] width 494 height 27
click at [579, 144] on input "Tracking Number" at bounding box center [689, 141] width 231 height 16
paste input "444401113240"
type input "444401113240"
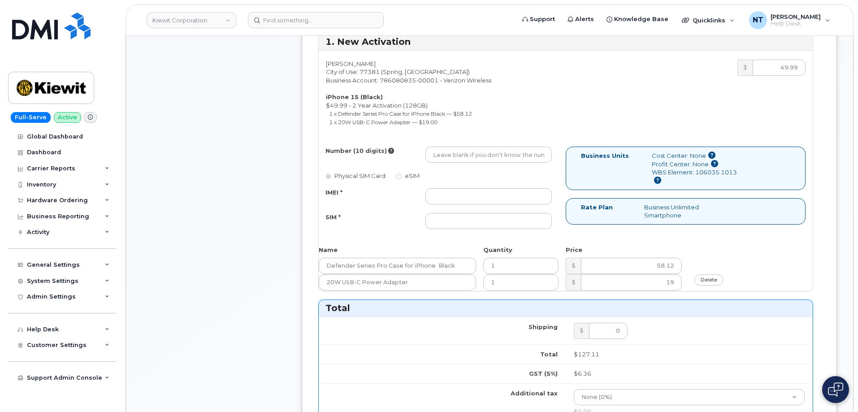
scroll to position [269, 0]
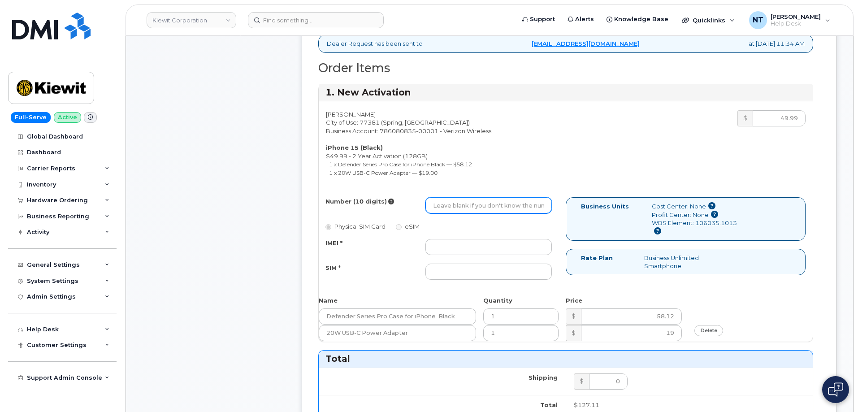
click at [461, 209] on input "Number (10 digits)" at bounding box center [489, 205] width 126 height 16
paste input "936-407-1309"
click at [463, 211] on input "936-407-1309" at bounding box center [489, 205] width 126 height 16
click at [448, 207] on input "936-4071309" at bounding box center [489, 205] width 126 height 16
drag, startPoint x: 447, startPoint y: 207, endPoint x: 456, endPoint y: 207, distance: 9.4
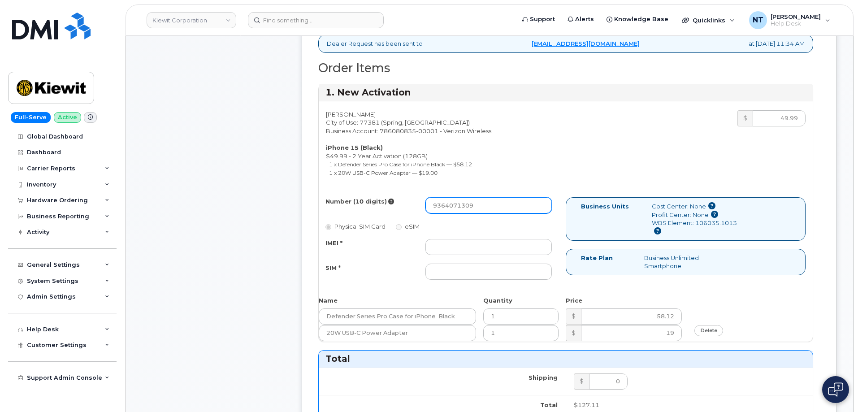
click at [456, 207] on input "9364071309" at bounding box center [489, 205] width 126 height 16
click at [446, 207] on input "9364071309" at bounding box center [489, 205] width 126 height 16
drag, startPoint x: 446, startPoint y: 207, endPoint x: 456, endPoint y: 207, distance: 9.9
click at [456, 207] on input "9364071309" at bounding box center [489, 205] width 126 height 16
type input "9364071309"
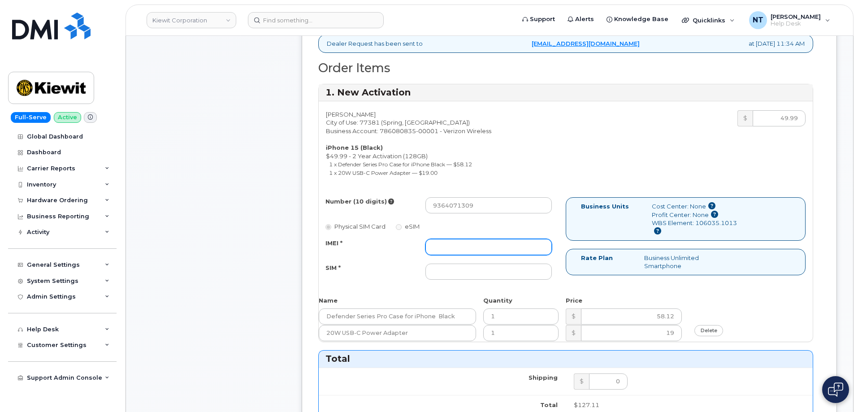
click at [465, 249] on input "IMEI *" at bounding box center [489, 247] width 126 height 16
paste input "355135956866300"
type input "355135956866300"
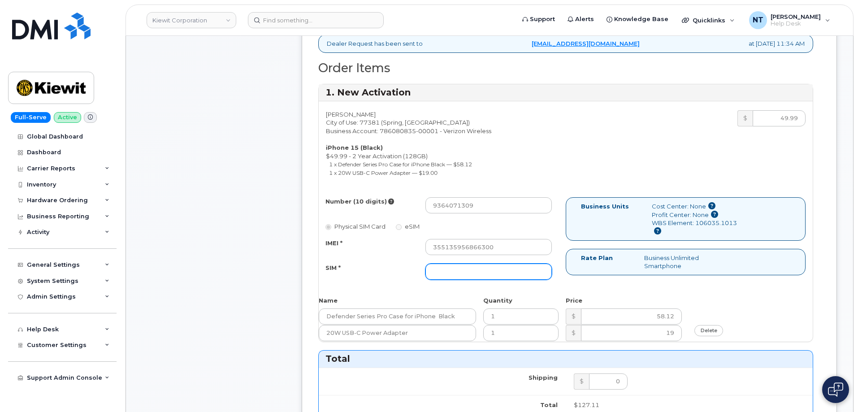
click at [490, 271] on input "SIM *" at bounding box center [489, 272] width 126 height 16
paste input "89049032007208888800192722147203"
type input "89049032007208888800192722147203"
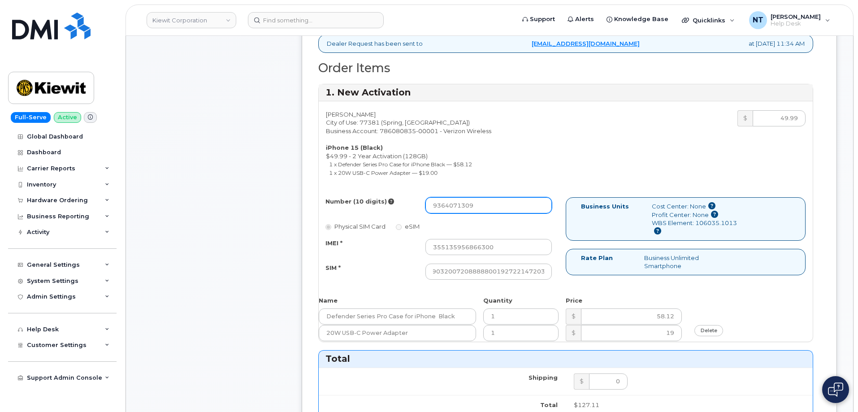
scroll to position [0, 0]
drag, startPoint x: 447, startPoint y: 209, endPoint x: 456, endPoint y: 211, distance: 9.6
click at [456, 211] on input "9364071309" at bounding box center [489, 205] width 126 height 16
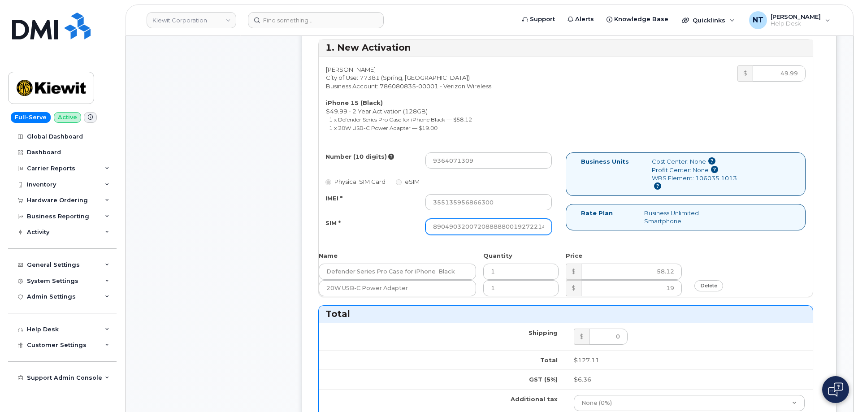
scroll to position [0, 17]
drag, startPoint x: 513, startPoint y: 233, endPoint x: 584, endPoint y: 236, distance: 71.8
click at [584, 236] on div "Number (10 digits) 9364071309 Physical SIM Card eSIM IMEI * 355135956866300 SIM…" at bounding box center [566, 197] width 494 height 91
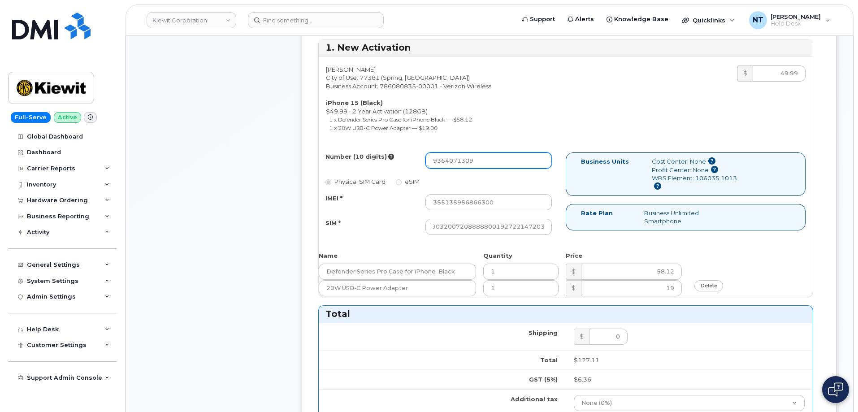
scroll to position [0, 0]
drag, startPoint x: 446, startPoint y: 162, endPoint x: 456, endPoint y: 162, distance: 9.9
click at [456, 162] on input "9364071309" at bounding box center [489, 160] width 126 height 16
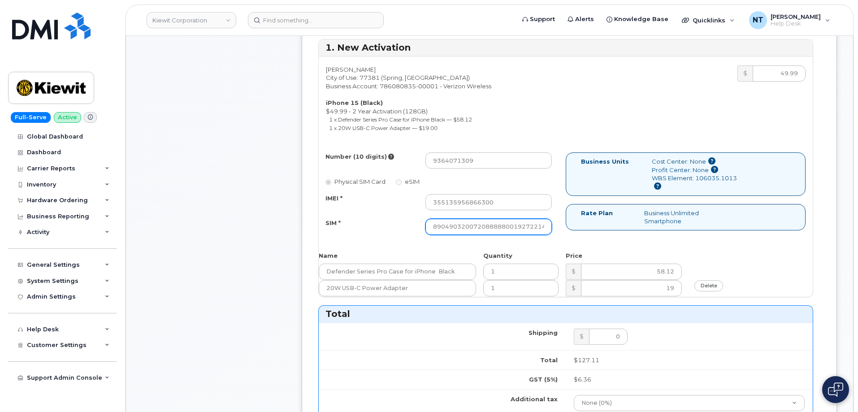
scroll to position [0, 17]
drag, startPoint x: 528, startPoint y: 225, endPoint x: 587, endPoint y: 232, distance: 58.7
click at [587, 232] on div "Number (10 digits) 9364071309 Physical SIM Card eSIM IMEI * 355135956866300 SIM…" at bounding box center [566, 197] width 494 height 91
click at [812, 253] on div "Name Quantity Price" at bounding box center [566, 258] width 494 height 12
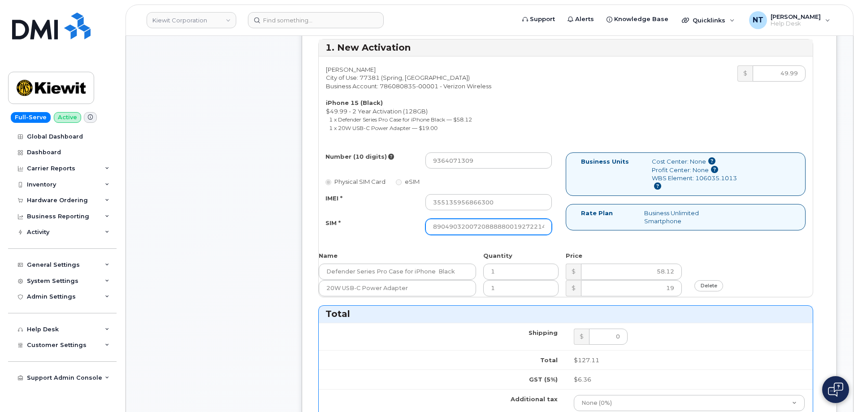
scroll to position [0, 17]
drag, startPoint x: 515, startPoint y: 228, endPoint x: 582, endPoint y: 230, distance: 67.3
click at [582, 230] on div "Number (10 digits) 9364071309 Physical SIM Card eSIM IMEI * 355135956866300 SIM…" at bounding box center [566, 197] width 494 height 91
click at [566, 234] on div "Business Units Cost Center: None Profit Center: None WBS Element: 106035.1013 R…" at bounding box center [689, 195] width 247 height 86
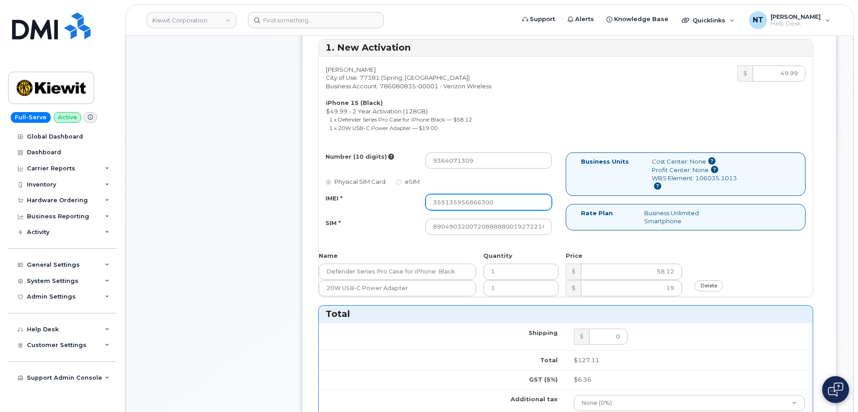
drag, startPoint x: 497, startPoint y: 202, endPoint x: 402, endPoint y: 188, distance: 95.6
click at [402, 188] on div "Number (10 digits) 9364071309 Physical SIM Card eSIM IMEI * 355135956866300 SIM…" at bounding box center [442, 197] width 247 height 91
click at [561, 208] on div "Number (10 digits) 9364071309 Physical SIM Card eSIM IMEI * 355135956866300 SIM…" at bounding box center [442, 197] width 247 height 91
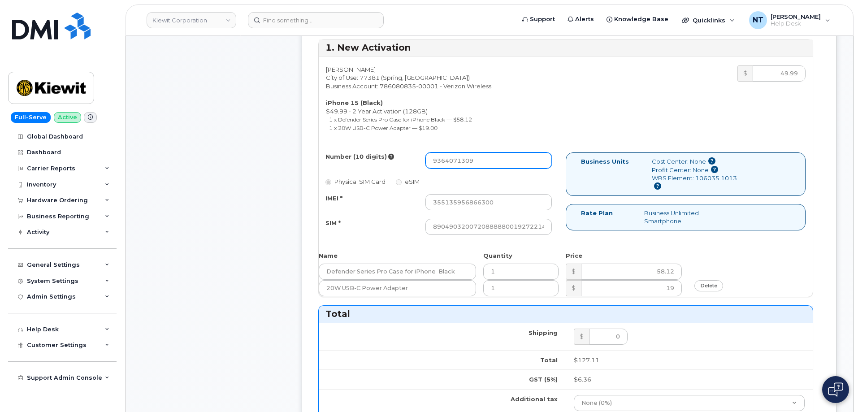
drag, startPoint x: 476, startPoint y: 162, endPoint x: 415, endPoint y: 162, distance: 61.4
click at [415, 162] on div "Number (10 digits) 9364071309" at bounding box center [439, 160] width 240 height 16
click at [440, 161] on input "9364071309" at bounding box center [489, 160] width 126 height 16
drag, startPoint x: 445, startPoint y: 161, endPoint x: 456, endPoint y: 161, distance: 11.2
click at [456, 161] on input "9364071309" at bounding box center [489, 160] width 126 height 16
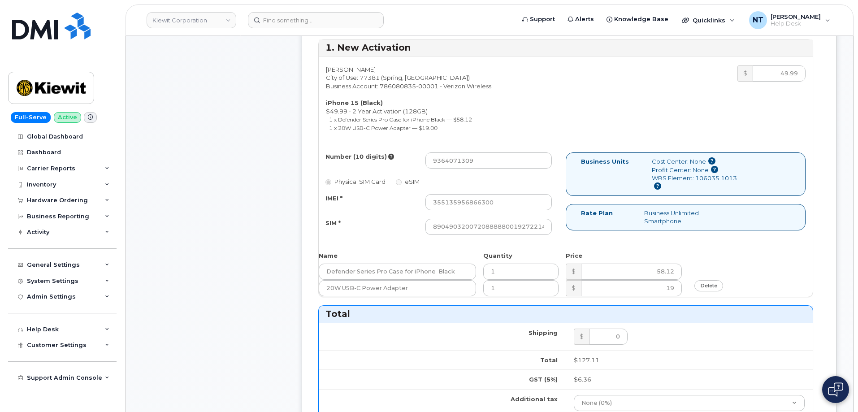
click at [562, 190] on div "Number (10 digits) 9364071309 Physical SIM Card eSIM IMEI * 355135956866300 SIM…" at bounding box center [442, 197] width 247 height 91
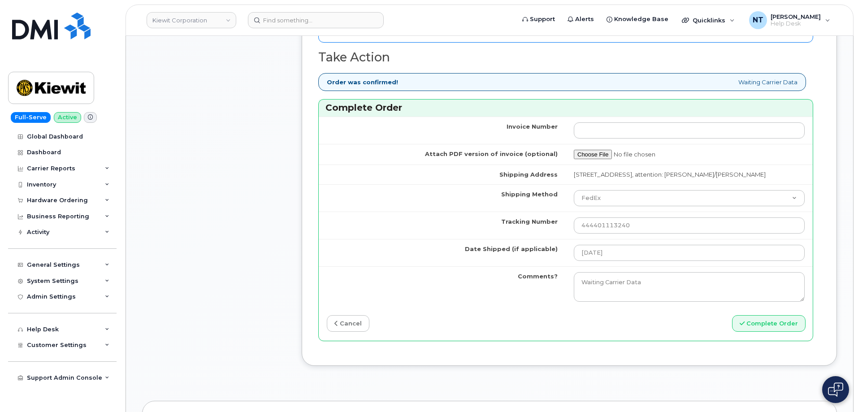
scroll to position [762, 0]
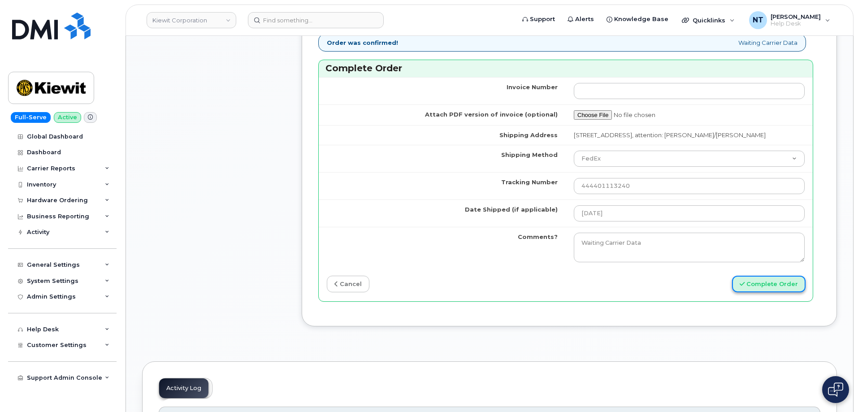
click at [755, 292] on button "Complete Order" at bounding box center [769, 284] width 74 height 17
